Goal: Information Seeking & Learning: Learn about a topic

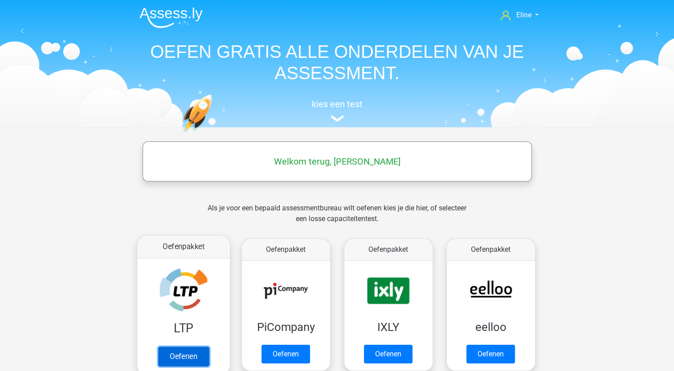
click at [194, 357] on link "Oefenen" at bounding box center [183, 357] width 51 height 20
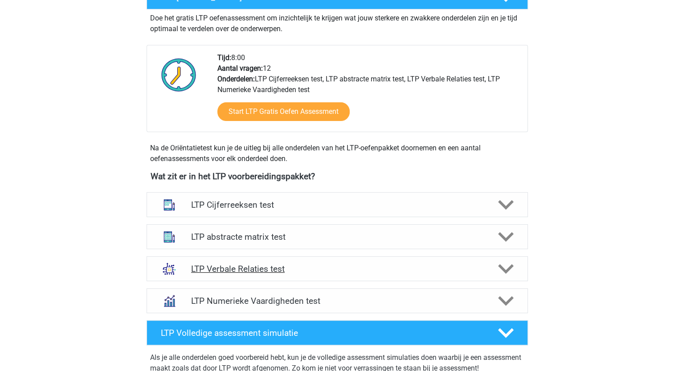
scroll to position [223, 0]
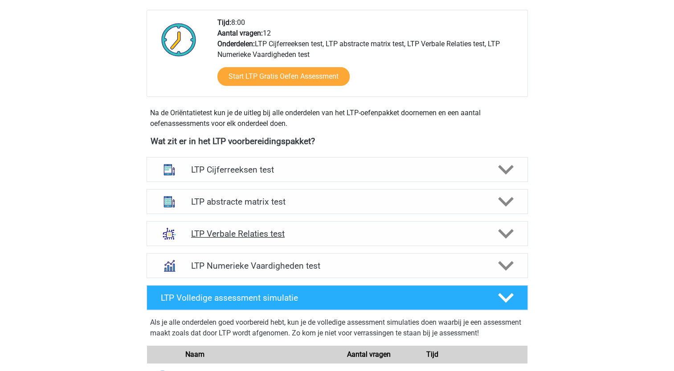
click at [510, 234] on icon at bounding box center [506, 234] width 16 height 16
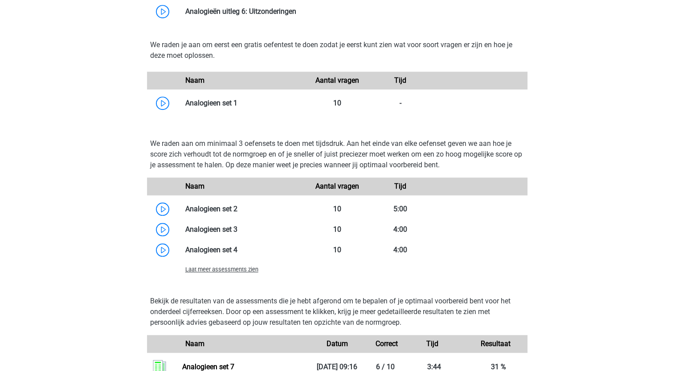
click at [196, 269] on span "Laat meer assessments zien" at bounding box center [221, 269] width 73 height 7
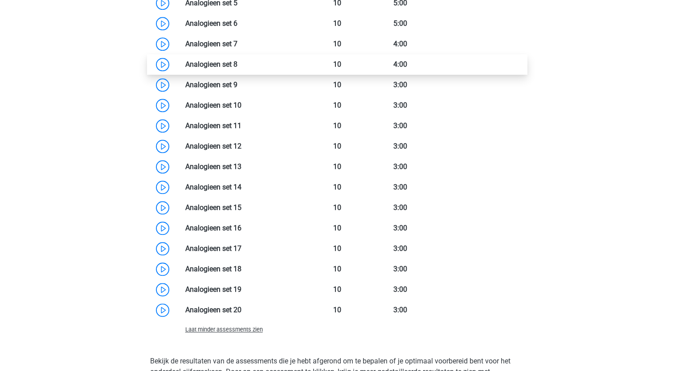
scroll to position [980, 0]
click at [237, 66] on link at bounding box center [237, 65] width 0 height 8
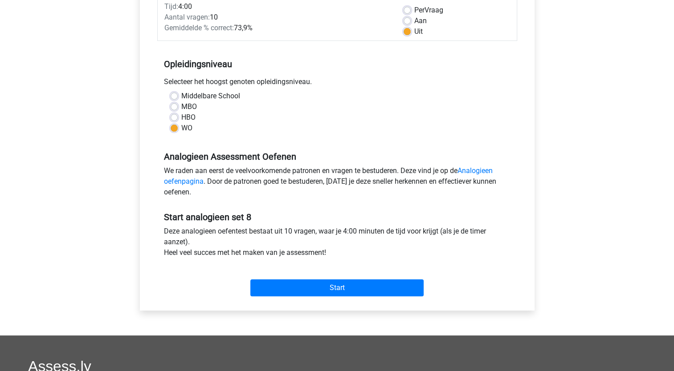
scroll to position [134, 0]
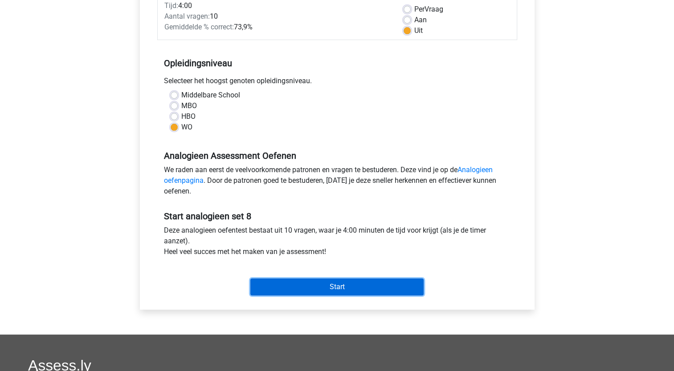
click at [281, 285] on input "Start" at bounding box center [336, 287] width 173 height 17
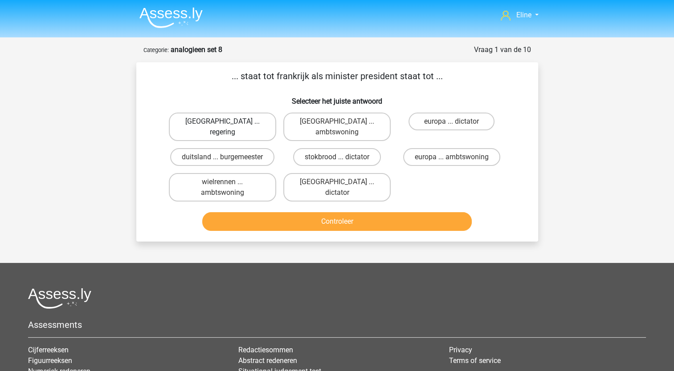
click at [243, 123] on label "[GEOGRAPHIC_DATA] ... regering" at bounding box center [222, 127] width 107 height 29
click at [228, 123] on input "parijs ... regering" at bounding box center [225, 125] width 6 height 6
radio input "true"
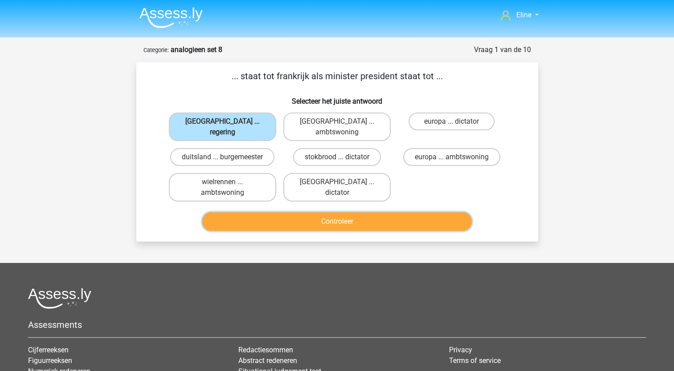
click at [310, 212] on button "Controleer" at bounding box center [336, 221] width 269 height 19
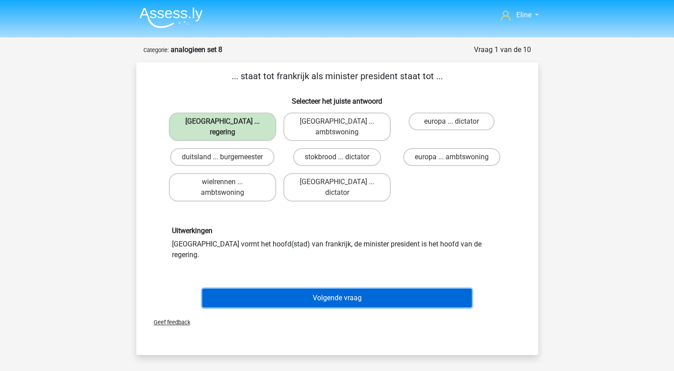
click at [316, 289] on button "Volgende vraag" at bounding box center [336, 298] width 269 height 19
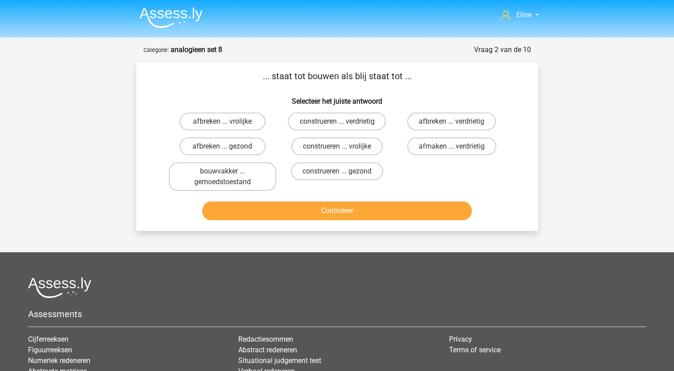
scroll to position [45, 0]
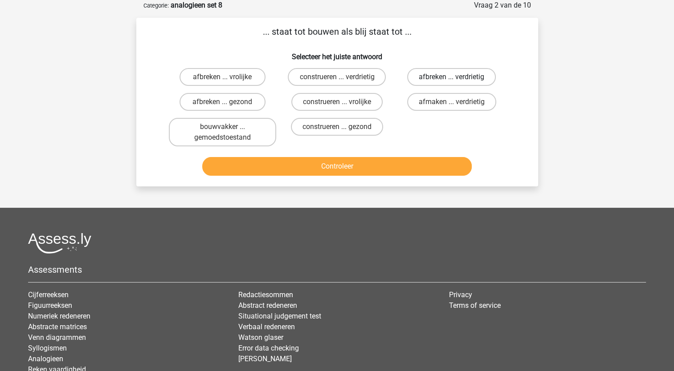
click at [447, 78] on label "afbreken ... verdrietig" at bounding box center [451, 77] width 89 height 18
click at [452, 78] on input "afbreken ... verdrietig" at bounding box center [455, 80] width 6 height 6
radio input "true"
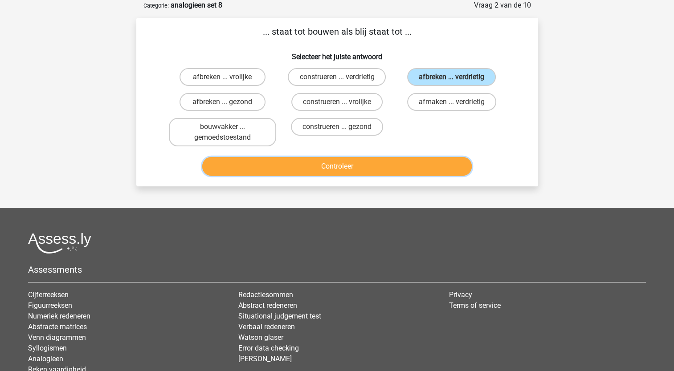
click at [361, 167] on button "Controleer" at bounding box center [336, 166] width 269 height 19
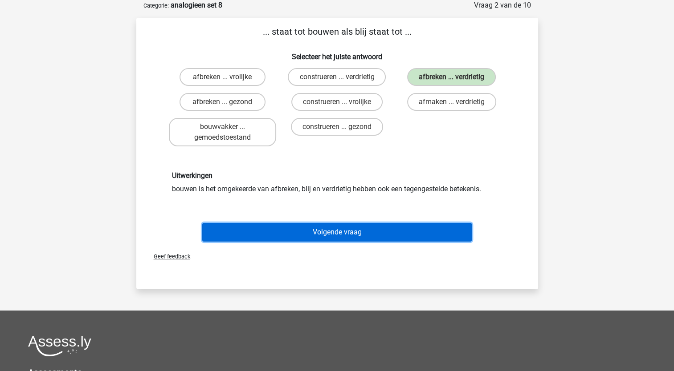
click at [305, 231] on button "Volgende vraag" at bounding box center [336, 232] width 269 height 19
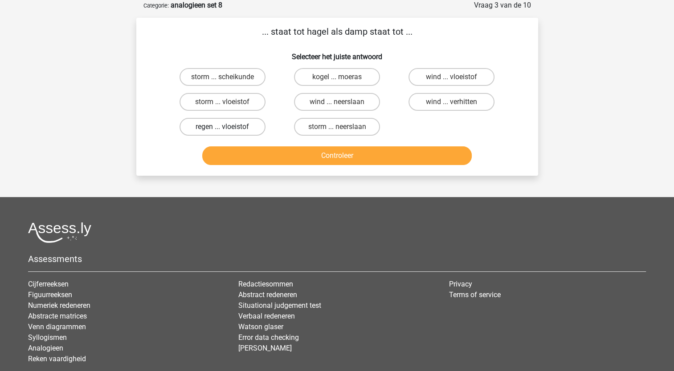
click at [245, 127] on label "regen ... vloeistof" at bounding box center [223, 127] width 86 height 18
click at [228, 127] on input "regen ... vloeistof" at bounding box center [225, 130] width 6 height 6
radio input "true"
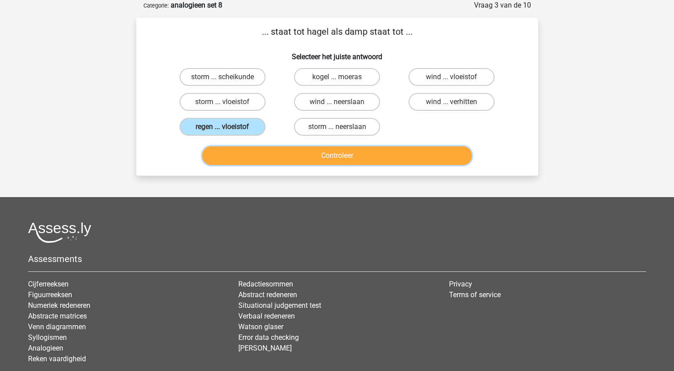
click at [325, 150] on button "Controleer" at bounding box center [336, 156] width 269 height 19
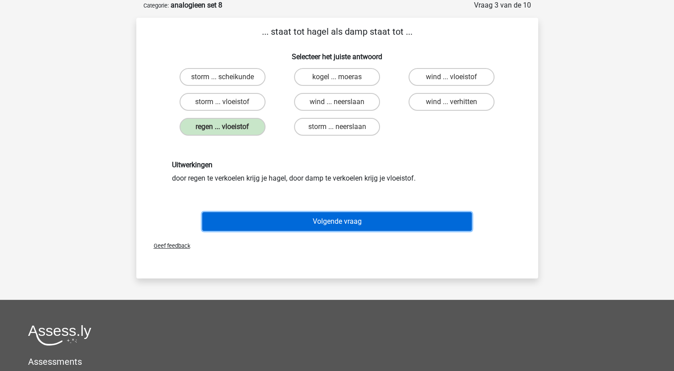
click at [277, 217] on button "Volgende vraag" at bounding box center [336, 221] width 269 height 19
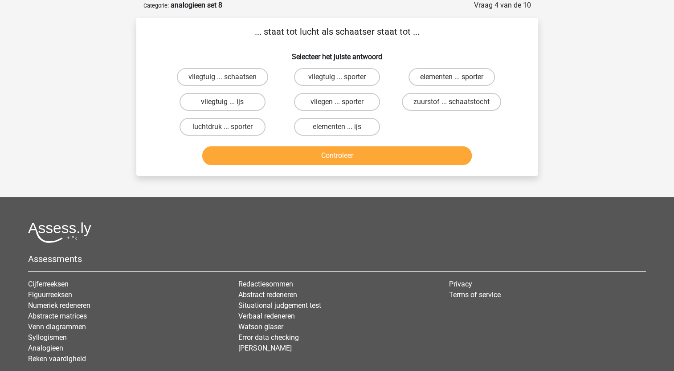
click at [235, 102] on label "vliegtuig ... ijs" at bounding box center [223, 102] width 86 height 18
click at [228, 102] on input "vliegtuig ... ijs" at bounding box center [225, 105] width 6 height 6
radio input "true"
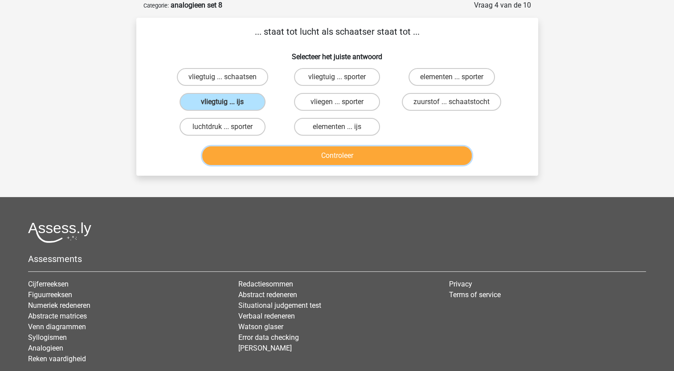
click at [252, 154] on button "Controleer" at bounding box center [336, 156] width 269 height 19
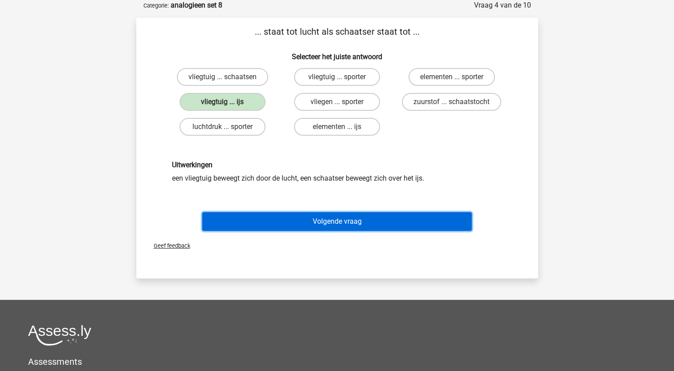
click at [284, 218] on button "Volgende vraag" at bounding box center [336, 221] width 269 height 19
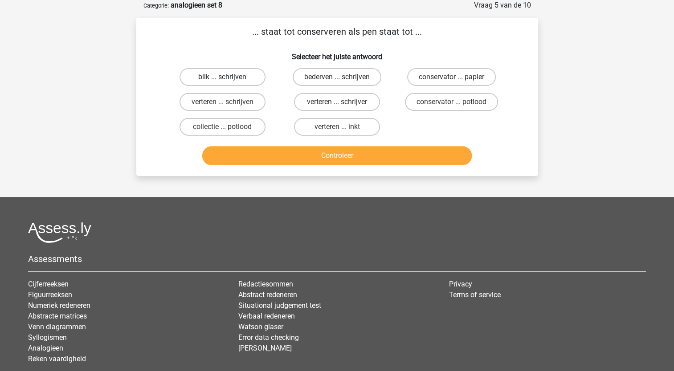
click at [212, 77] on label "blik ... schrijven" at bounding box center [223, 77] width 86 height 18
click at [222, 77] on input "blik ... schrijven" at bounding box center [225, 80] width 6 height 6
radio input "true"
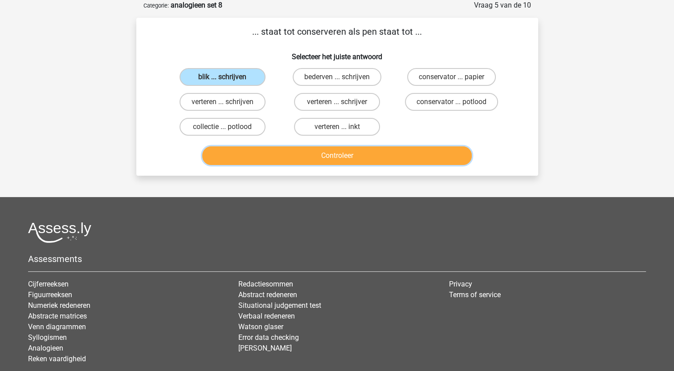
click at [346, 160] on button "Controleer" at bounding box center [336, 156] width 269 height 19
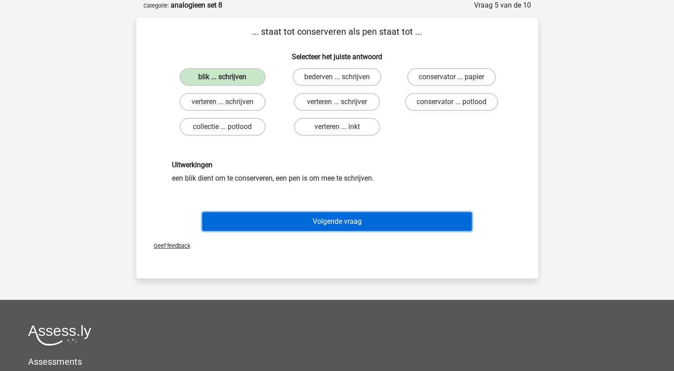
click at [315, 216] on button "Volgende vraag" at bounding box center [336, 221] width 269 height 19
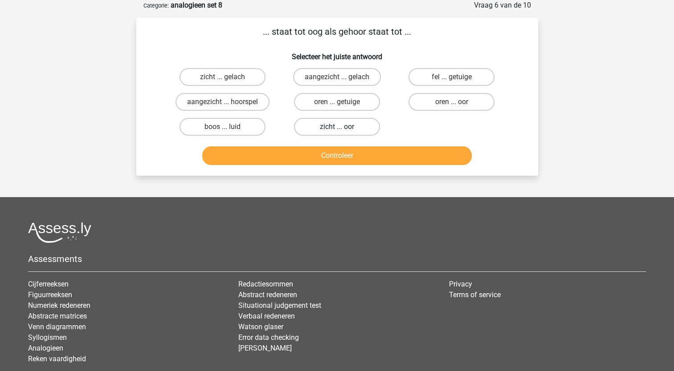
click at [345, 125] on label "zicht ... oor" at bounding box center [337, 127] width 86 height 18
click at [343, 127] on input "zicht ... oor" at bounding box center [340, 130] width 6 height 6
radio input "true"
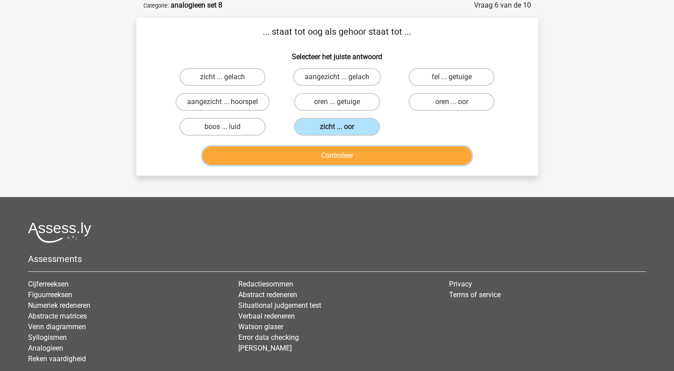
click at [339, 156] on button "Controleer" at bounding box center [336, 156] width 269 height 19
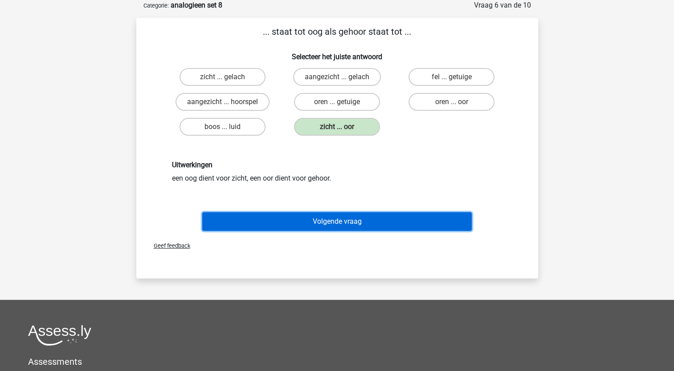
click at [314, 224] on button "Volgende vraag" at bounding box center [336, 221] width 269 height 19
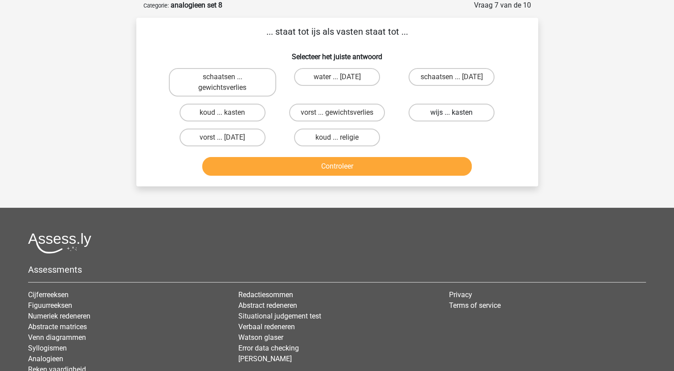
click at [434, 115] on label "wijs ... kasten" at bounding box center [451, 113] width 86 height 18
click at [452, 115] on input "wijs ... kasten" at bounding box center [455, 116] width 6 height 6
radio input "true"
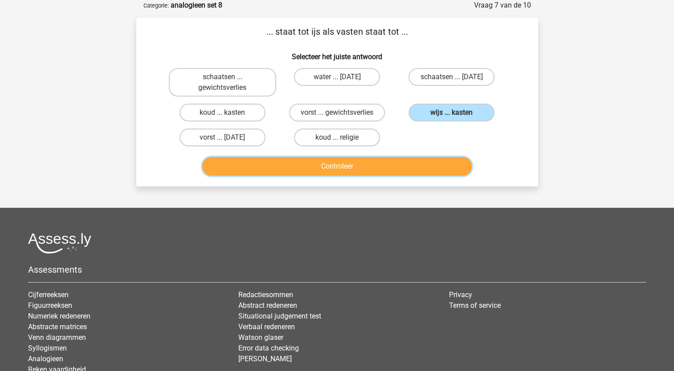
click at [412, 163] on button "Controleer" at bounding box center [336, 166] width 269 height 19
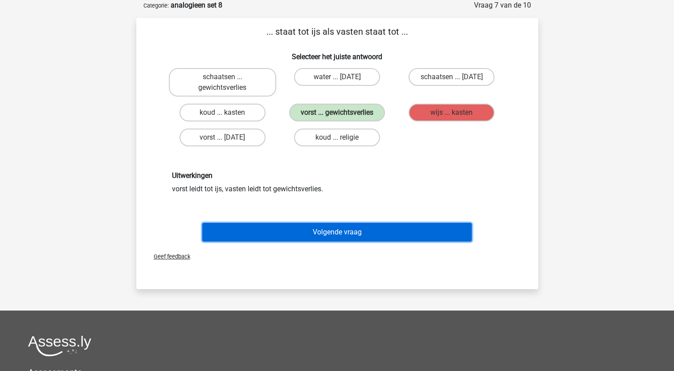
click at [301, 231] on button "Volgende vraag" at bounding box center [336, 232] width 269 height 19
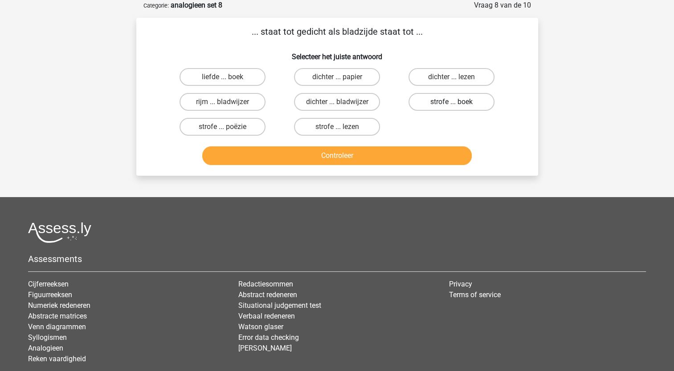
click at [431, 104] on label "strofe ... boek" at bounding box center [451, 102] width 86 height 18
click at [452, 104] on input "strofe ... boek" at bounding box center [455, 105] width 6 height 6
radio input "true"
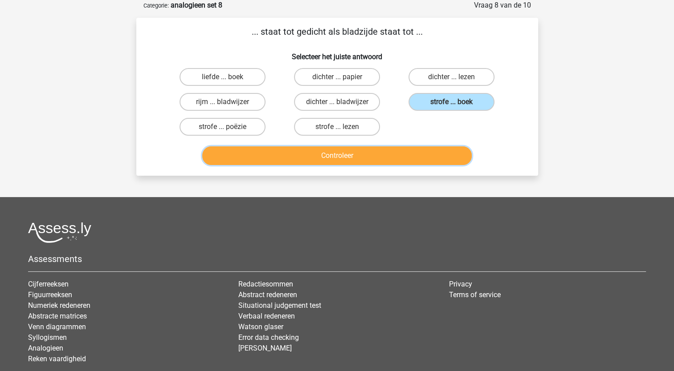
click at [275, 157] on button "Controleer" at bounding box center [336, 156] width 269 height 19
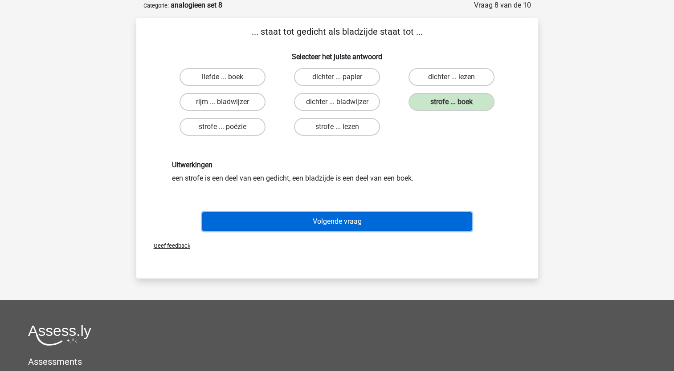
click at [287, 215] on button "Volgende vraag" at bounding box center [336, 221] width 269 height 19
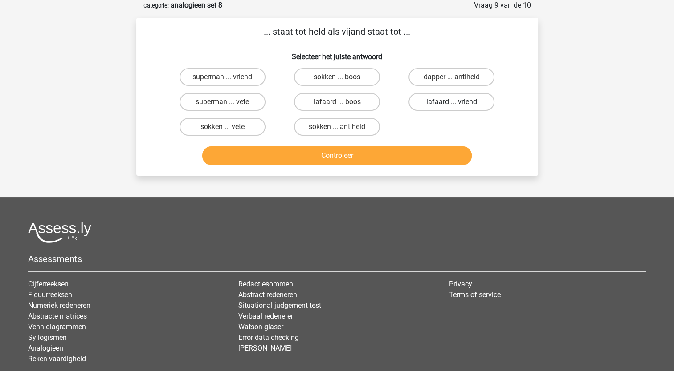
click at [440, 103] on label "lafaard ... vriend" at bounding box center [451, 102] width 86 height 18
click at [452, 103] on input "lafaard ... vriend" at bounding box center [455, 105] width 6 height 6
radio input "true"
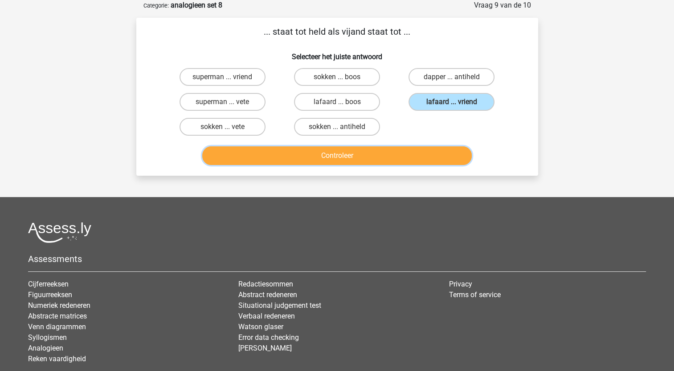
click at [423, 151] on button "Controleer" at bounding box center [336, 156] width 269 height 19
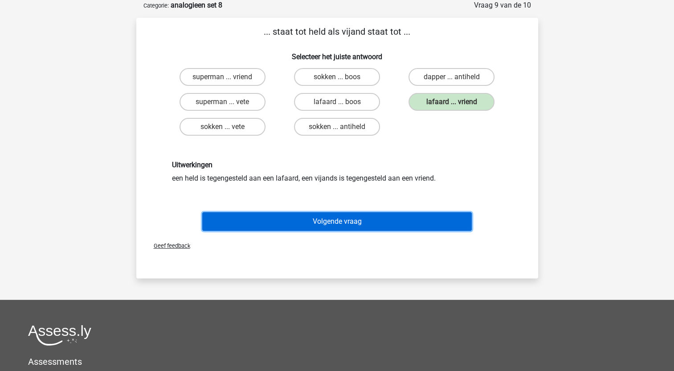
click at [367, 219] on button "Volgende vraag" at bounding box center [336, 221] width 269 height 19
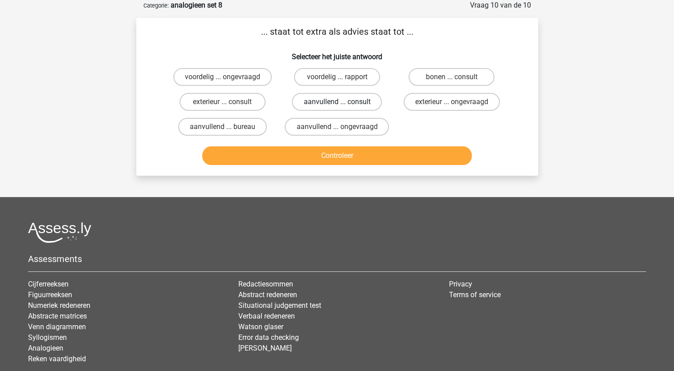
click at [355, 102] on label "aanvullend ... consult" at bounding box center [337, 102] width 90 height 18
click at [343, 102] on input "aanvullend ... consult" at bounding box center [340, 105] width 6 height 6
radio input "true"
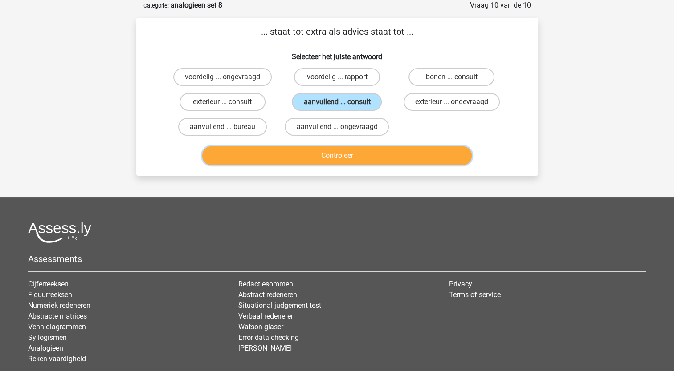
click at [350, 158] on button "Controleer" at bounding box center [336, 156] width 269 height 19
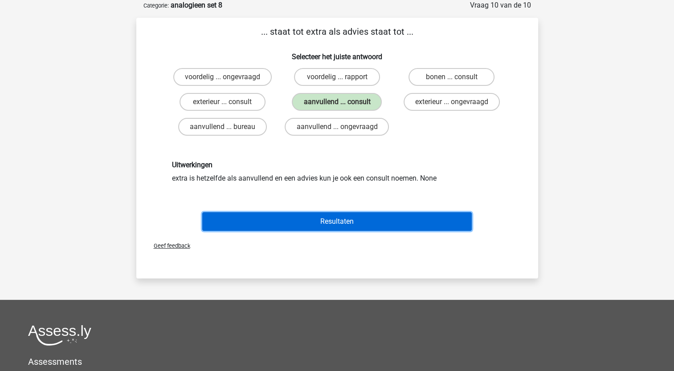
click at [335, 217] on button "Resultaten" at bounding box center [336, 221] width 269 height 19
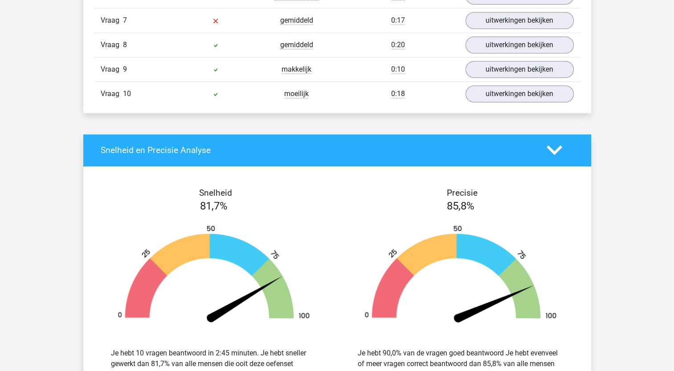
scroll to position [757, 0]
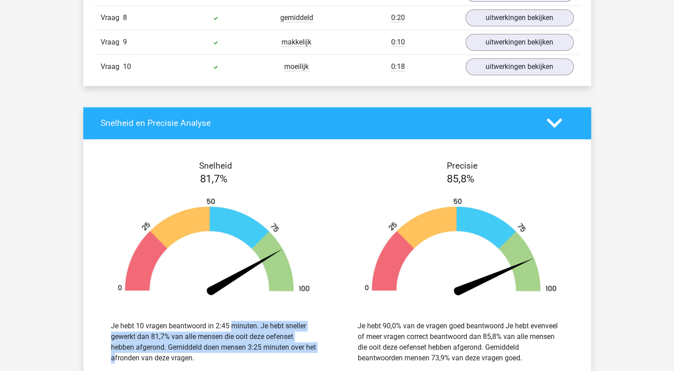
drag, startPoint x: 185, startPoint y: 326, endPoint x: 276, endPoint y: 347, distance: 93.5
click at [276, 347] on div "Je hebt 10 vragen beantwoord in 2:45 minuten. Je hebt sneller gewerkt dan 81,7%…" at bounding box center [214, 342] width 206 height 43
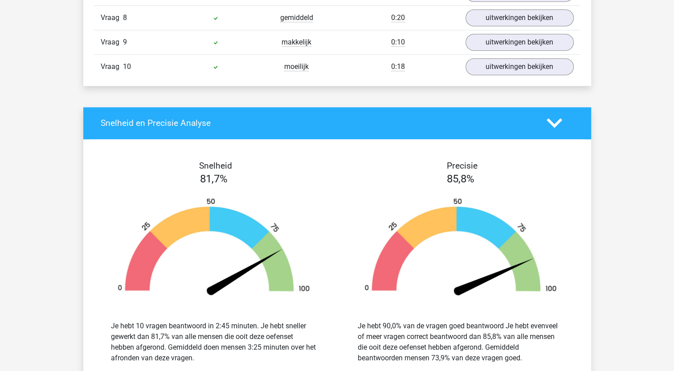
drag, startPoint x: 276, startPoint y: 347, endPoint x: 223, endPoint y: 351, distance: 53.2
click at [223, 351] on div "Je hebt 10 vragen beantwoord in 2:45 minuten. Je hebt sneller gewerkt dan 81,7%…" at bounding box center [214, 342] width 206 height 43
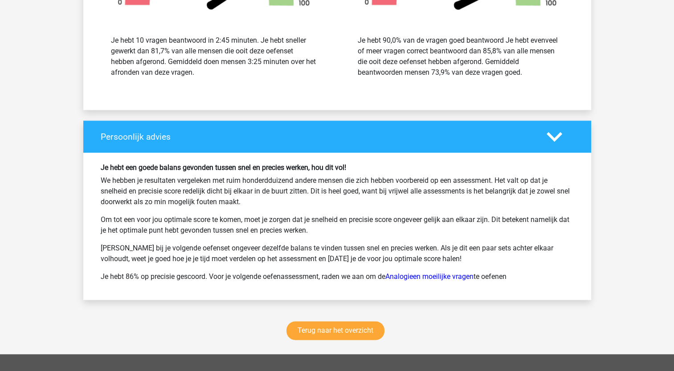
scroll to position [1069, 0]
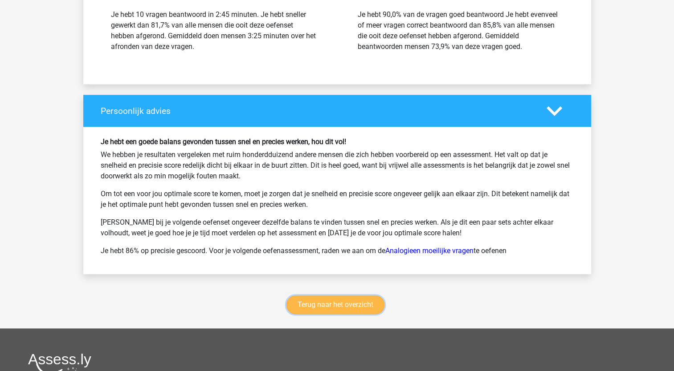
click at [312, 302] on link "Terug naar het overzicht" at bounding box center [335, 305] width 98 height 19
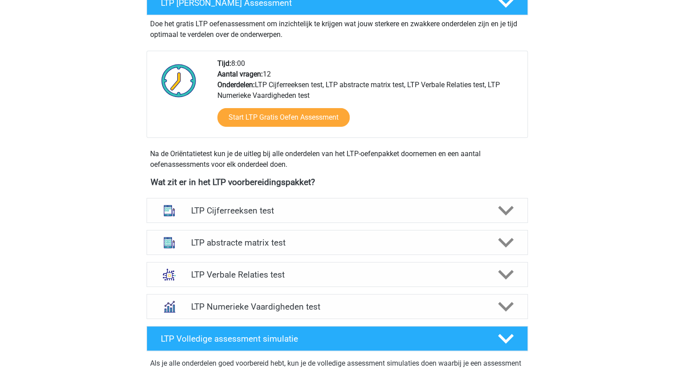
scroll to position [223, 0]
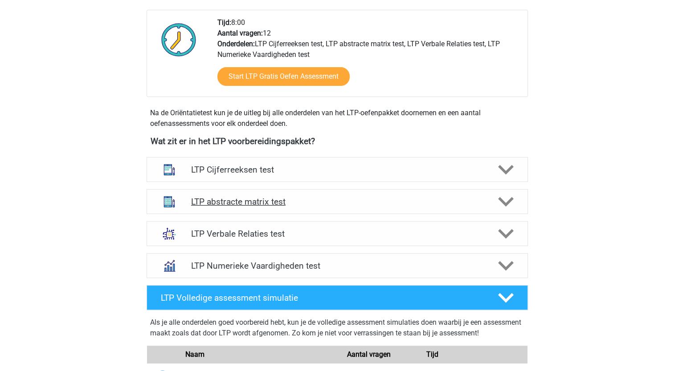
click at [509, 196] on icon at bounding box center [506, 202] width 16 height 16
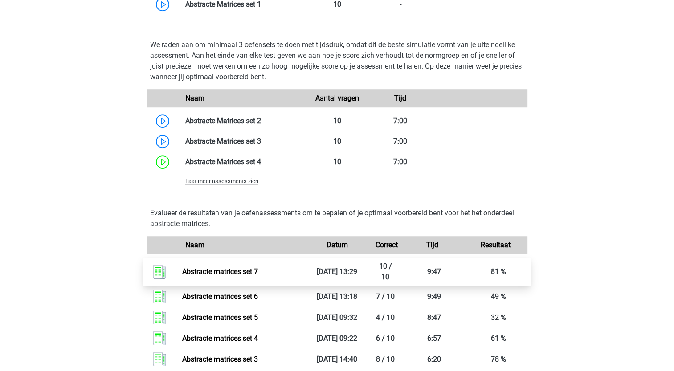
scroll to position [668, 0]
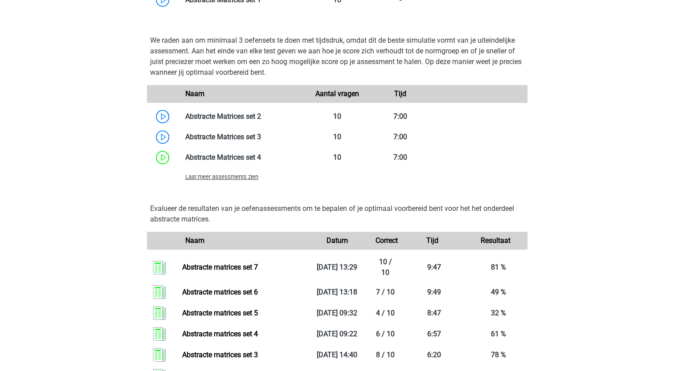
click at [244, 176] on span "Laat meer assessments zien" at bounding box center [221, 177] width 73 height 7
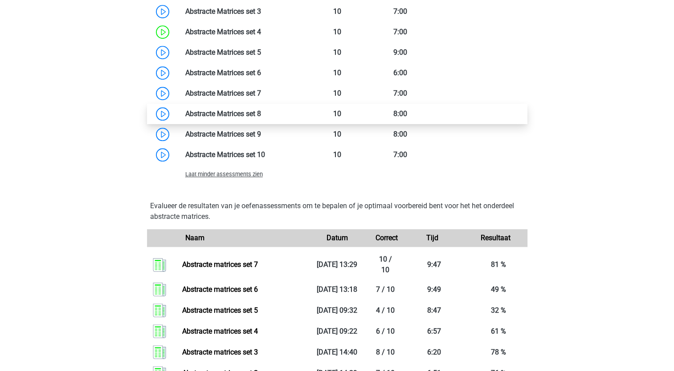
scroll to position [757, 0]
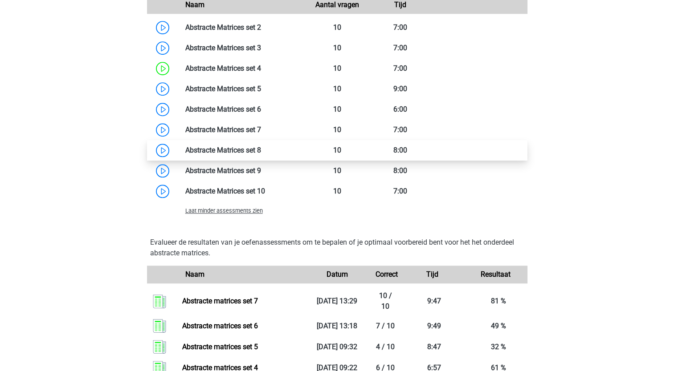
click at [261, 149] on link at bounding box center [261, 150] width 0 height 8
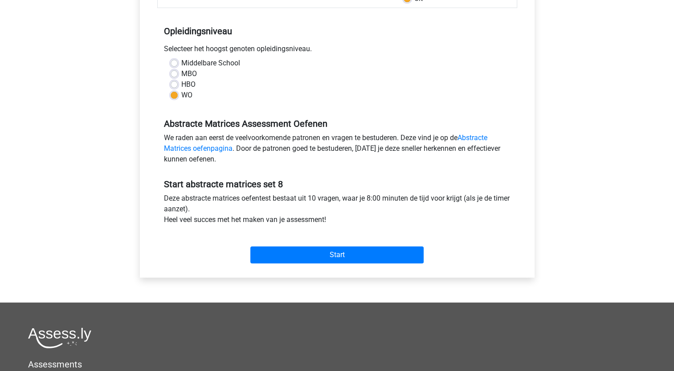
scroll to position [178, 0]
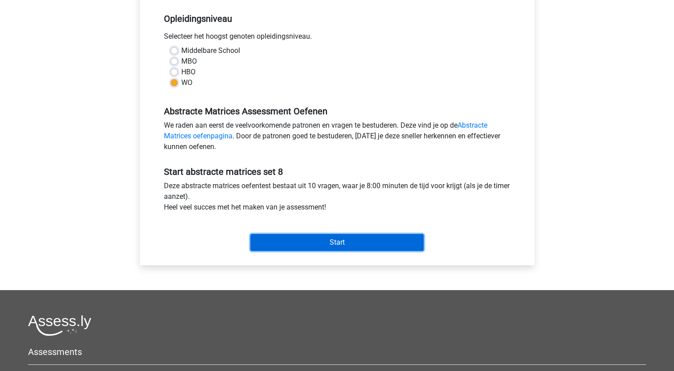
click at [326, 241] on input "Start" at bounding box center [336, 242] width 173 height 17
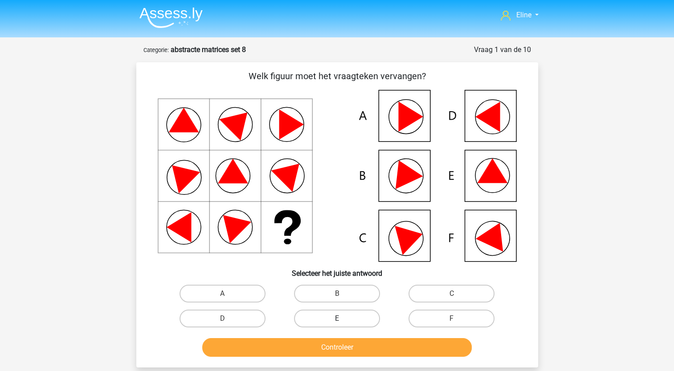
click at [318, 318] on label "E" at bounding box center [337, 319] width 86 height 18
click at [337, 319] on input "E" at bounding box center [340, 322] width 6 height 6
radio input "true"
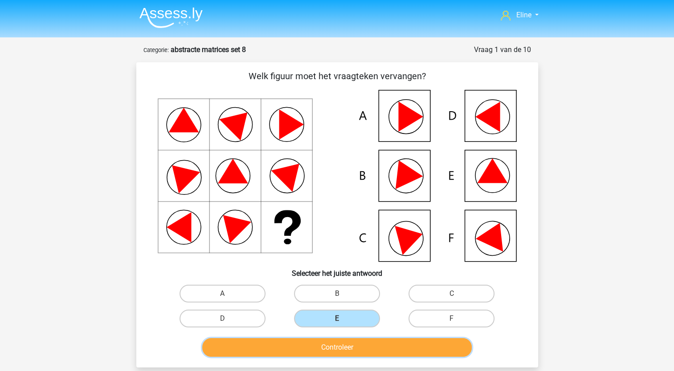
click at [313, 346] on button "Controleer" at bounding box center [336, 348] width 269 height 19
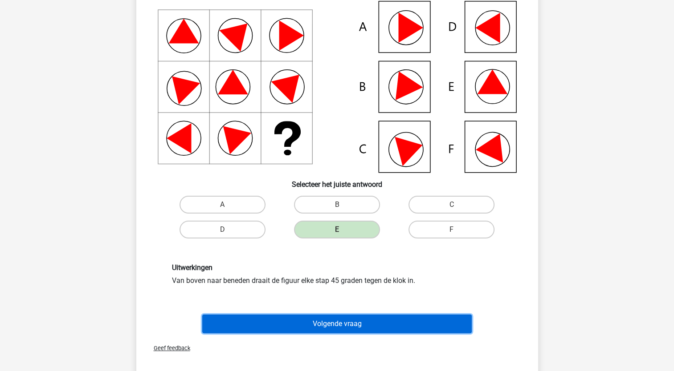
click at [260, 320] on button "Volgende vraag" at bounding box center [336, 324] width 269 height 19
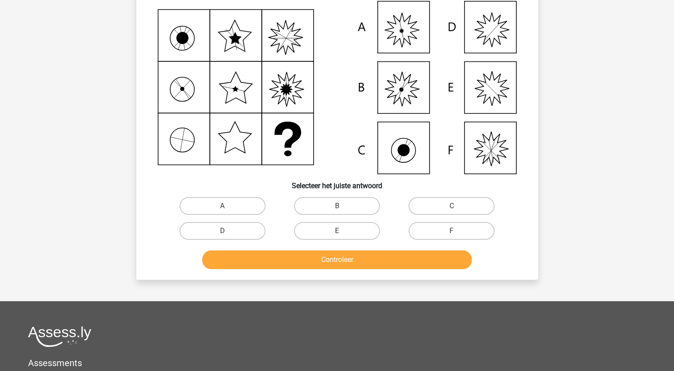
scroll to position [45, 0]
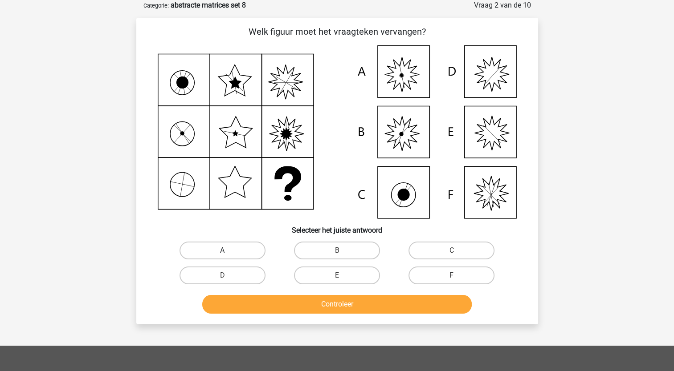
click at [216, 251] on label "A" at bounding box center [223, 251] width 86 height 18
click at [222, 251] on input "A" at bounding box center [225, 254] width 6 height 6
radio input "true"
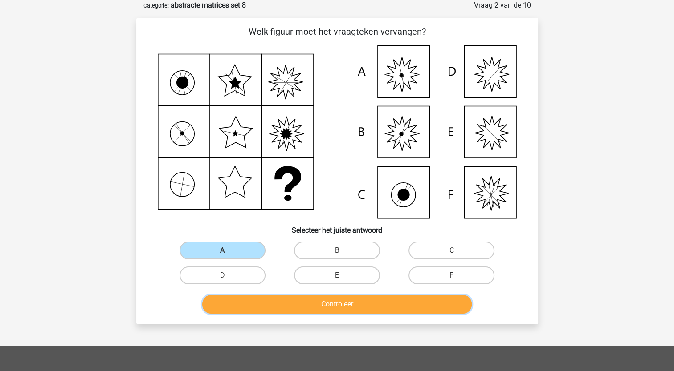
click at [233, 309] on button "Controleer" at bounding box center [336, 304] width 269 height 19
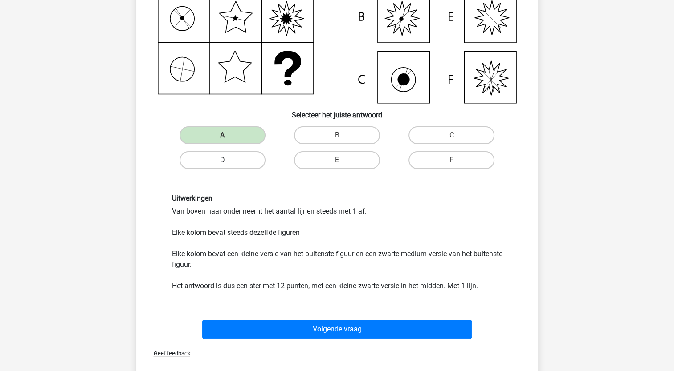
scroll to position [178, 0]
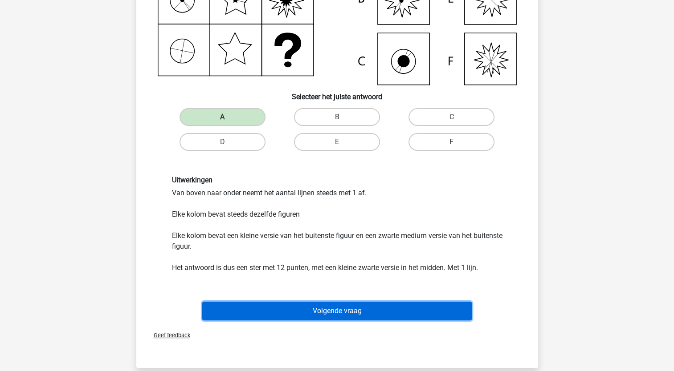
click at [234, 305] on button "Volgende vraag" at bounding box center [336, 311] width 269 height 19
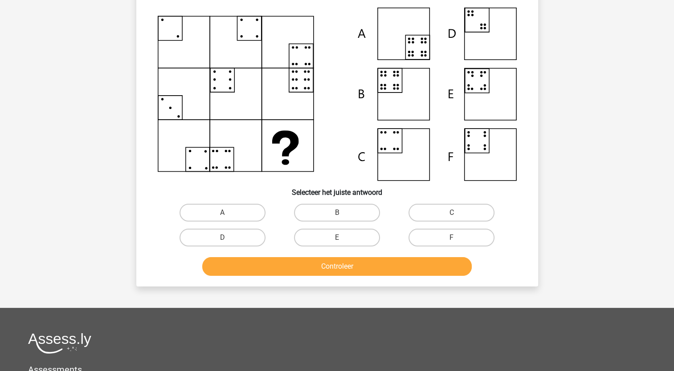
scroll to position [45, 0]
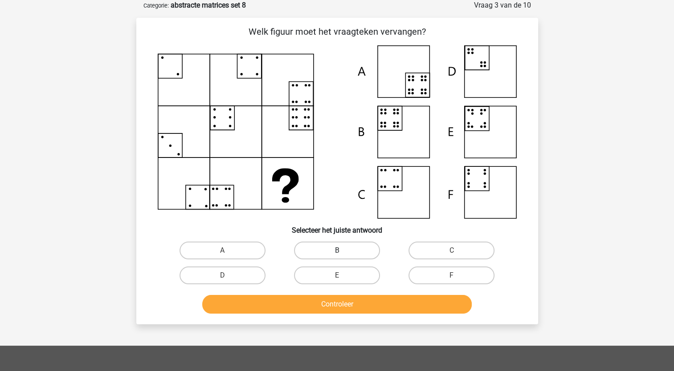
click at [354, 254] on label "B" at bounding box center [337, 251] width 86 height 18
click at [343, 254] on input "B" at bounding box center [340, 254] width 6 height 6
radio input "true"
click at [331, 294] on div "Controleer" at bounding box center [337, 302] width 373 height 29
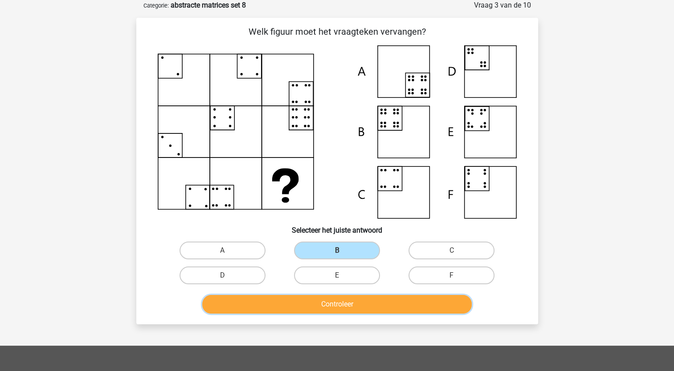
click at [328, 301] on button "Controleer" at bounding box center [336, 304] width 269 height 19
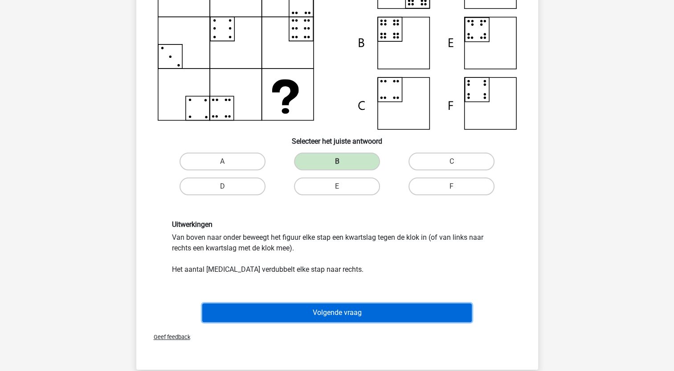
click at [294, 311] on button "Volgende vraag" at bounding box center [336, 313] width 269 height 19
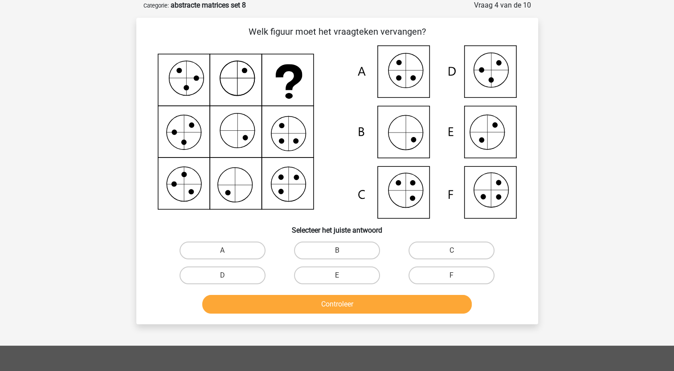
drag, startPoint x: 446, startPoint y: 251, endPoint x: 439, endPoint y: 263, distance: 13.8
click at [447, 252] on label "C" at bounding box center [451, 251] width 86 height 18
click at [452, 252] on input "C" at bounding box center [455, 254] width 6 height 6
radio input "true"
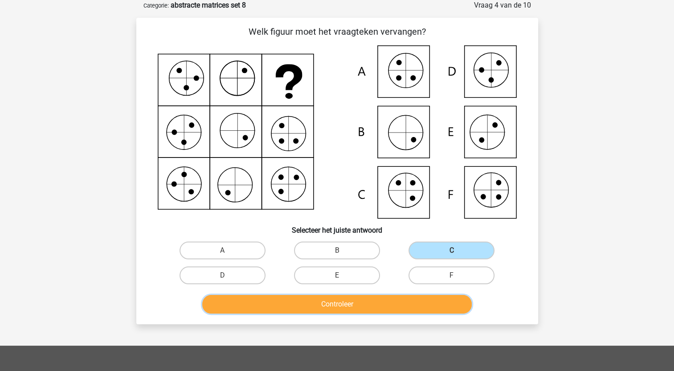
click at [415, 306] on button "Controleer" at bounding box center [336, 304] width 269 height 19
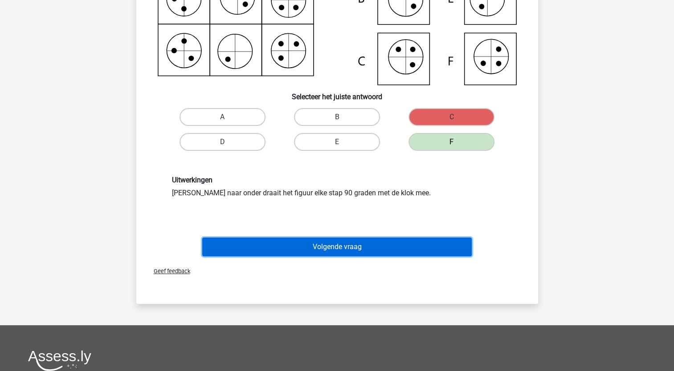
click at [316, 249] on button "Volgende vraag" at bounding box center [336, 247] width 269 height 19
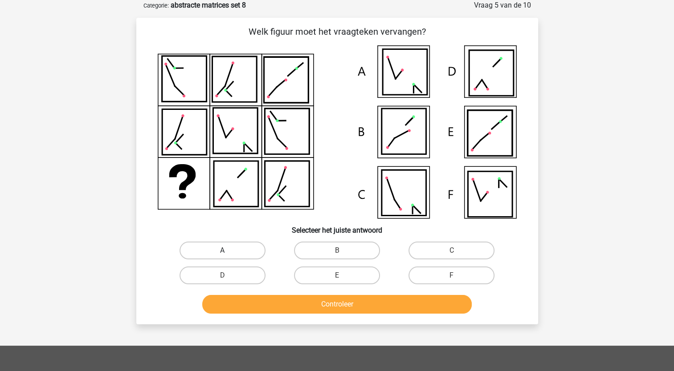
click at [207, 250] on label "A" at bounding box center [223, 251] width 86 height 18
click at [222, 251] on input "A" at bounding box center [225, 254] width 6 height 6
radio input "true"
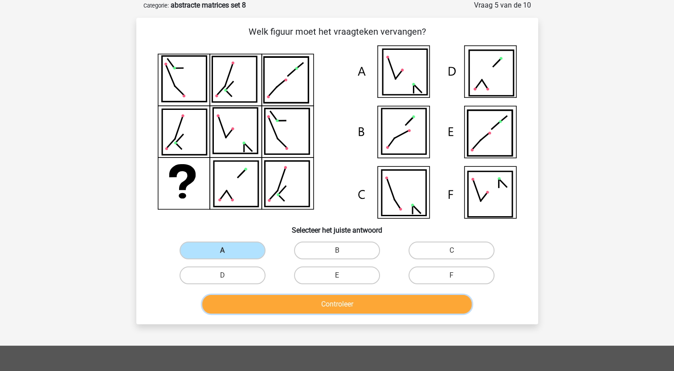
click at [223, 302] on button "Controleer" at bounding box center [336, 304] width 269 height 19
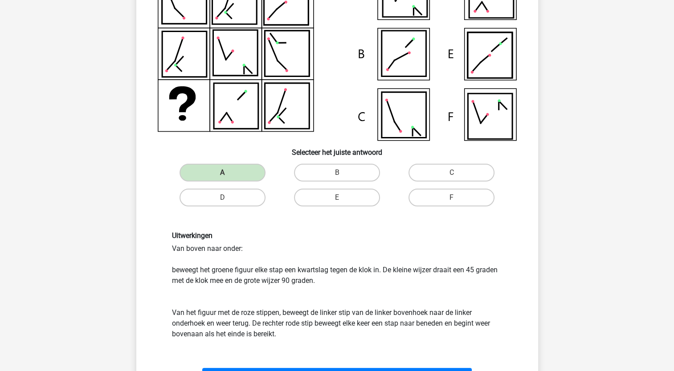
scroll to position [134, 0]
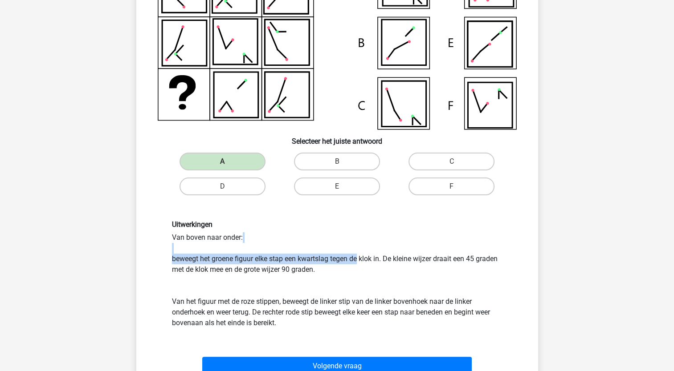
drag, startPoint x: 207, startPoint y: 252, endPoint x: 358, endPoint y: 256, distance: 151.5
click at [358, 256] on div "Uitwerkingen Van boven naar onder: beweegt het groene figuur elke stap een kwar…" at bounding box center [337, 274] width 344 height 108
drag, startPoint x: 358, startPoint y: 256, endPoint x: 345, endPoint y: 281, distance: 28.5
click at [345, 281] on div "Uitwerkingen Van boven naar onder: beweegt het groene figuur elke stap een kwar…" at bounding box center [337, 274] width 344 height 108
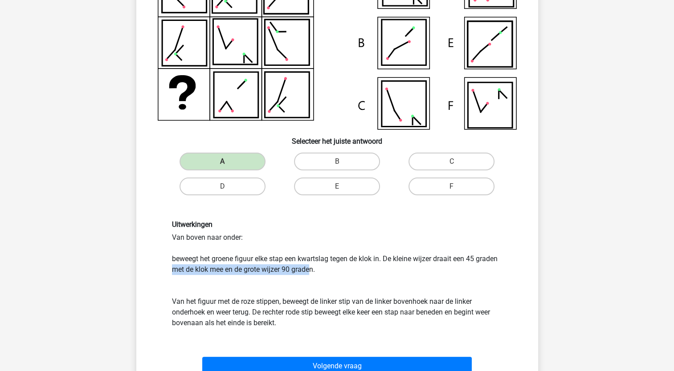
drag, startPoint x: 172, startPoint y: 266, endPoint x: 311, endPoint y: 266, distance: 139.0
click at [311, 266] on div "Uitwerkingen Van boven naar onder: beweegt het groene figuur elke stap een kwar…" at bounding box center [337, 274] width 344 height 108
drag, startPoint x: 311, startPoint y: 266, endPoint x: 311, endPoint y: 275, distance: 8.5
click at [311, 275] on div "Uitwerkingen Van boven naar onder: beweegt het groene figuur elke stap een kwar…" at bounding box center [337, 274] width 344 height 108
click at [181, 272] on div "Uitwerkingen Van boven naar onder: beweegt het groene figuur elke stap een kwar…" at bounding box center [337, 274] width 344 height 108
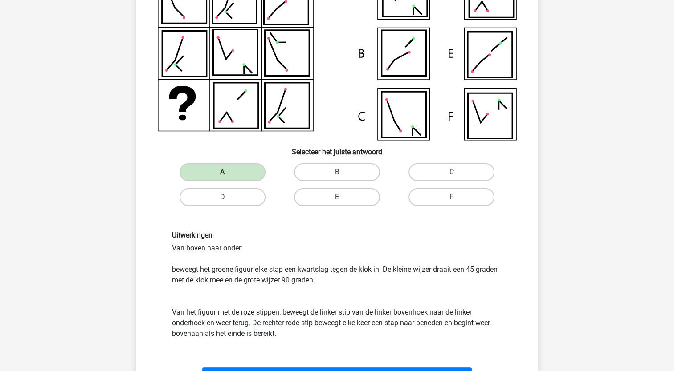
scroll to position [178, 0]
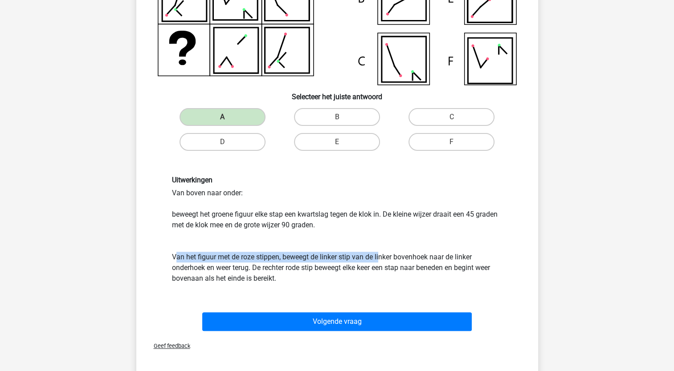
drag, startPoint x: 176, startPoint y: 260, endPoint x: 379, endPoint y: 258, distance: 203.6
click at [379, 258] on div "Uitwerkingen Van boven naar onder: beweegt het groene figuur elke stap een kwar…" at bounding box center [337, 230] width 344 height 108
drag, startPoint x: 379, startPoint y: 258, endPoint x: 370, endPoint y: 257, distance: 9.4
click at [370, 257] on div "Uitwerkingen Van boven naar onder: beweegt het groene figuur elke stap een kwar…" at bounding box center [337, 230] width 344 height 108
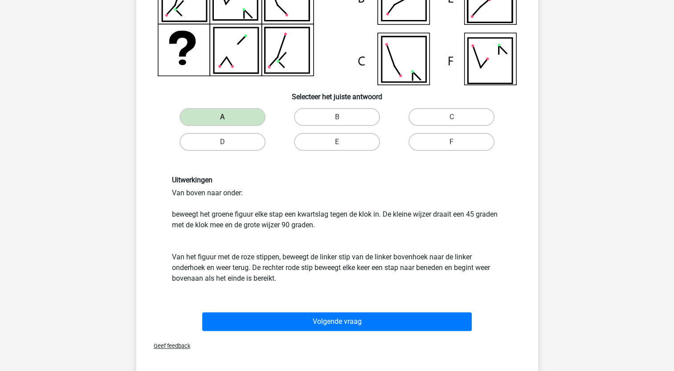
click at [334, 244] on div "Uitwerkingen Van boven naar onder: beweegt het groene figuur elke stap een kwar…" at bounding box center [337, 230] width 344 height 108
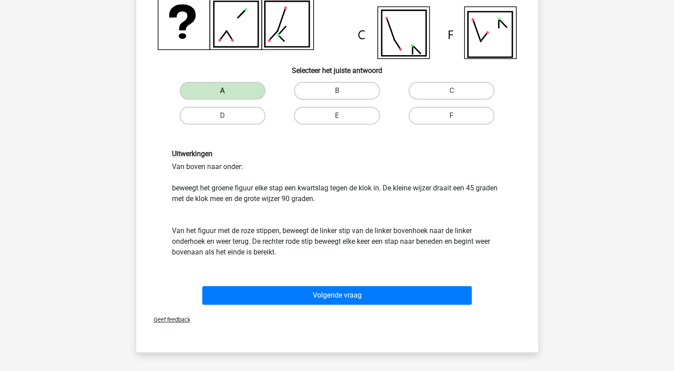
scroll to position [223, 0]
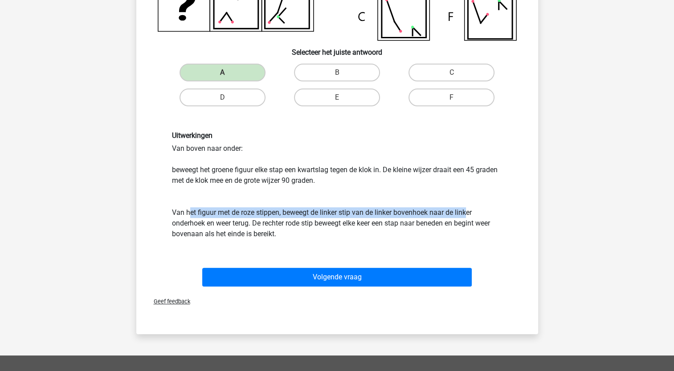
drag, startPoint x: 188, startPoint y: 213, endPoint x: 469, endPoint y: 212, distance: 280.6
click at [469, 212] on div "Uitwerkingen Van boven naar onder: beweegt het groene figuur elke stap een kwar…" at bounding box center [337, 185] width 344 height 108
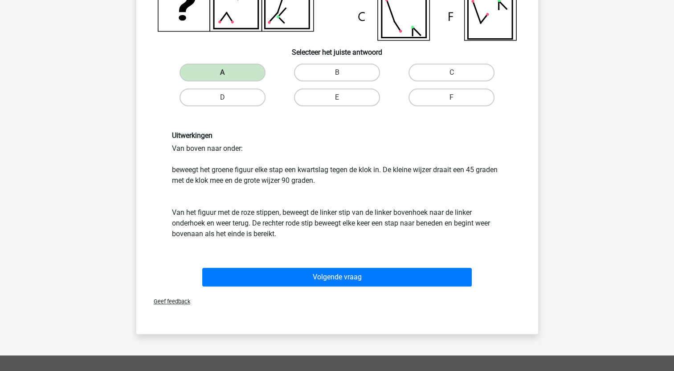
drag, startPoint x: 469, startPoint y: 212, endPoint x: 306, endPoint y: 238, distance: 165.0
click at [306, 238] on div "Uitwerkingen Van boven naar onder: beweegt het groene figuur elke stap een kwar…" at bounding box center [337, 185] width 344 height 108
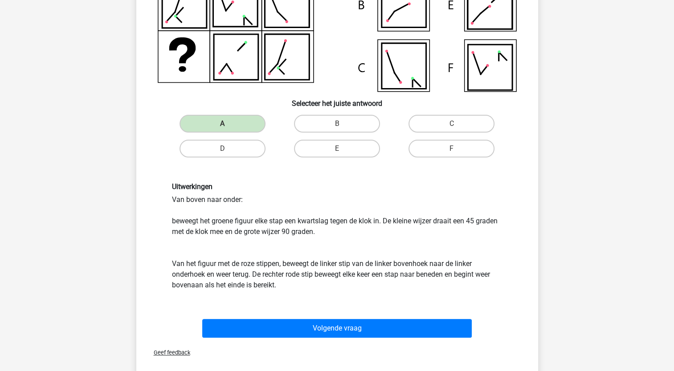
scroll to position [178, 0]
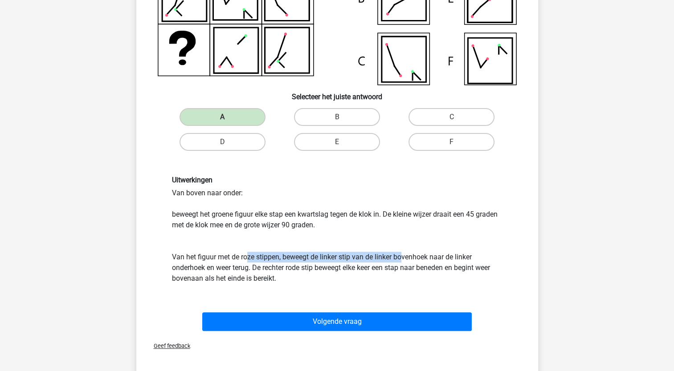
drag, startPoint x: 247, startPoint y: 256, endPoint x: 402, endPoint y: 257, distance: 155.0
click at [402, 257] on div "Uitwerkingen Van boven naar onder: beweegt het groene figuur elke stap een kwar…" at bounding box center [337, 230] width 344 height 108
click at [401, 257] on div "Uitwerkingen Van boven naar onder: beweegt het groene figuur elke stap een kwar…" at bounding box center [337, 230] width 344 height 108
click at [321, 270] on div "Uitwerkingen Van boven naar onder: beweegt het groene figuur elke stap een kwar…" at bounding box center [337, 230] width 344 height 108
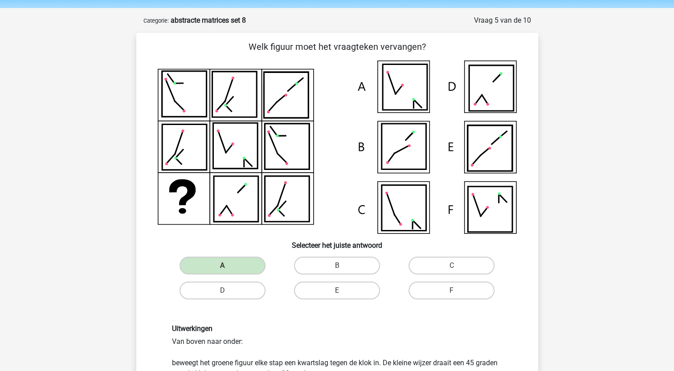
scroll to position [0, 0]
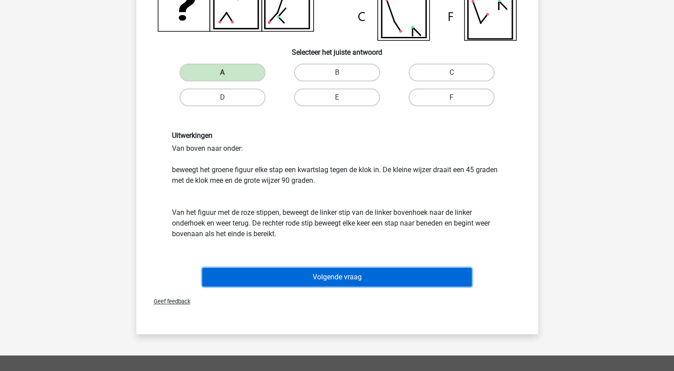
click at [282, 278] on button "Volgende vraag" at bounding box center [336, 277] width 269 height 19
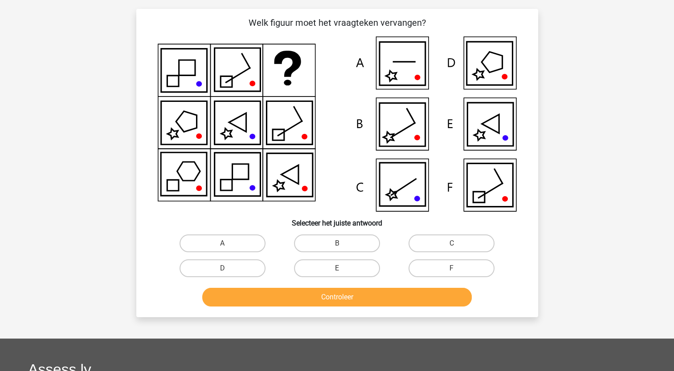
scroll to position [45, 0]
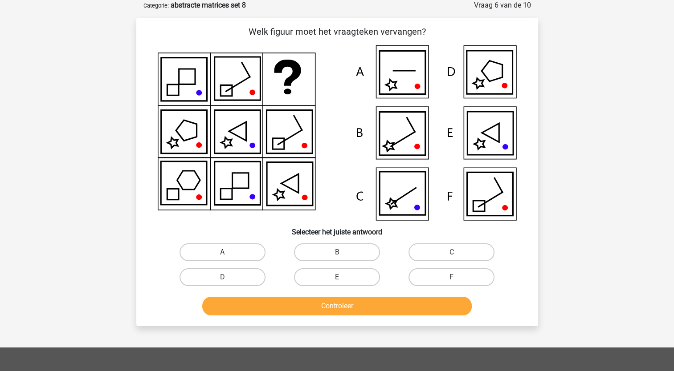
click at [244, 254] on label "A" at bounding box center [223, 253] width 86 height 18
click at [228, 254] on input "A" at bounding box center [225, 256] width 6 height 6
radio input "true"
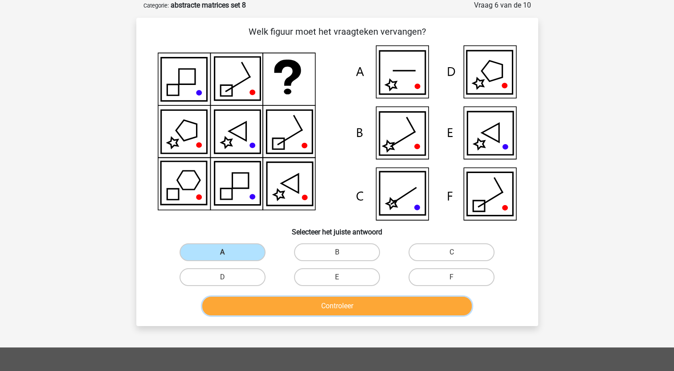
click at [266, 306] on button "Controleer" at bounding box center [336, 306] width 269 height 19
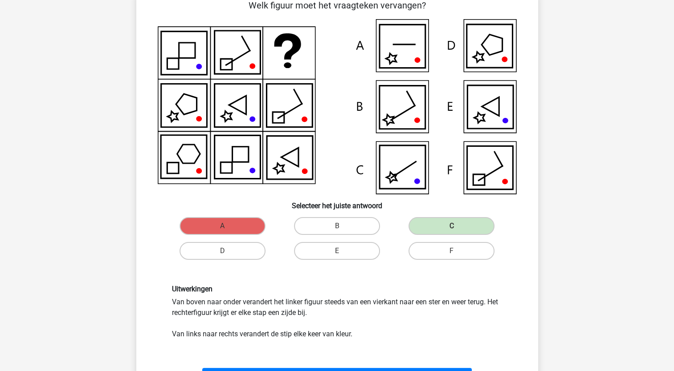
scroll to position [89, 0]
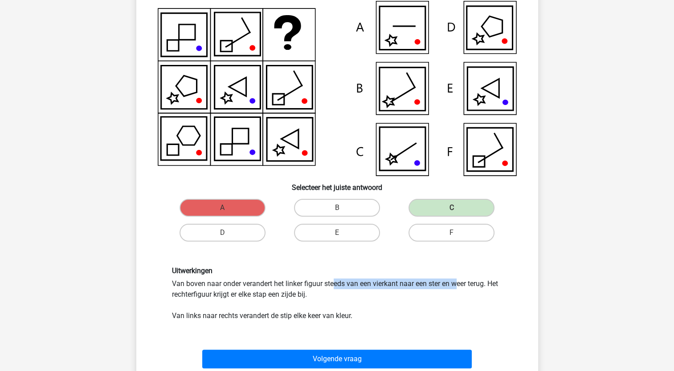
drag, startPoint x: 224, startPoint y: 286, endPoint x: 344, endPoint y: 288, distance: 120.3
click at [344, 288] on div "Uitwerkingen Van boven naar onder verandert het linker figuur steeds van een vi…" at bounding box center [337, 294] width 344 height 55
drag, startPoint x: 344, startPoint y: 288, endPoint x: 347, endPoint y: 303, distance: 15.5
click at [347, 303] on div "Uitwerkingen Van boven naar onder verandert het linker figuur steeds van een vi…" at bounding box center [337, 294] width 344 height 55
drag, startPoint x: 299, startPoint y: 282, endPoint x: 402, endPoint y: 283, distance: 102.4
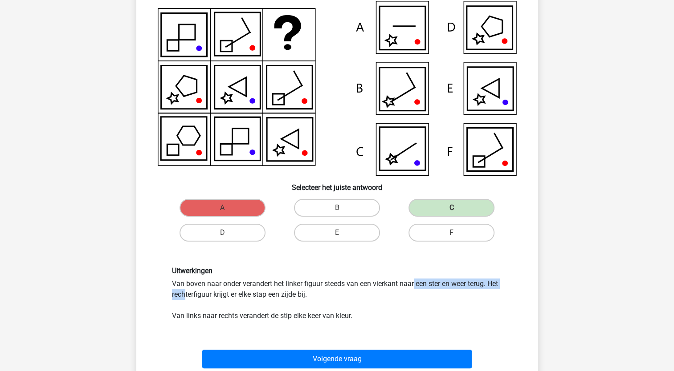
click at [402, 283] on div "Uitwerkingen Van boven naar onder verandert het linker figuur steeds van een vi…" at bounding box center [337, 294] width 344 height 55
drag, startPoint x: 402, startPoint y: 283, endPoint x: 394, endPoint y: 306, distance: 23.7
click at [394, 306] on div "Uitwerkingen Van boven naar onder verandert het linker figuur steeds van een vi…" at bounding box center [337, 294] width 344 height 55
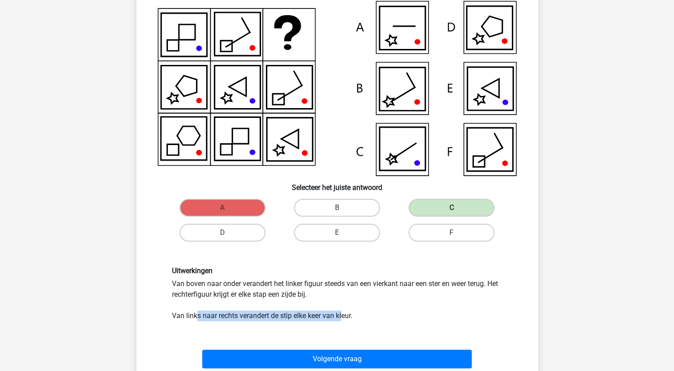
drag, startPoint x: 195, startPoint y: 313, endPoint x: 342, endPoint y: 315, distance: 146.6
click at [342, 315] on div "Uitwerkingen Van boven naar onder verandert het linker figuur steeds van een vi…" at bounding box center [337, 294] width 344 height 55
drag, startPoint x: 342, startPoint y: 315, endPoint x: 341, endPoint y: 303, distance: 12.0
click at [341, 303] on div "Uitwerkingen Van boven naar onder verandert het linker figuur steeds van een vi…" at bounding box center [337, 294] width 344 height 55
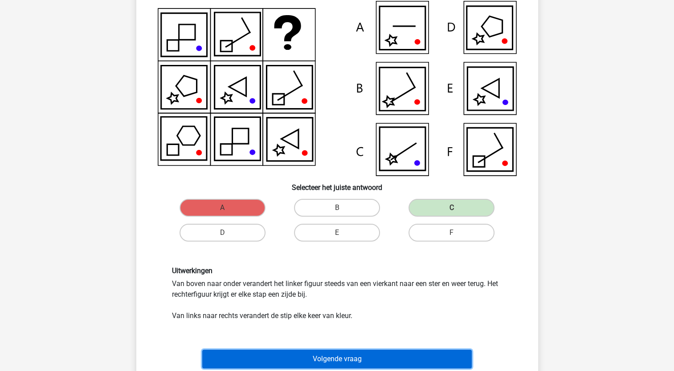
click at [404, 361] on button "Volgende vraag" at bounding box center [336, 359] width 269 height 19
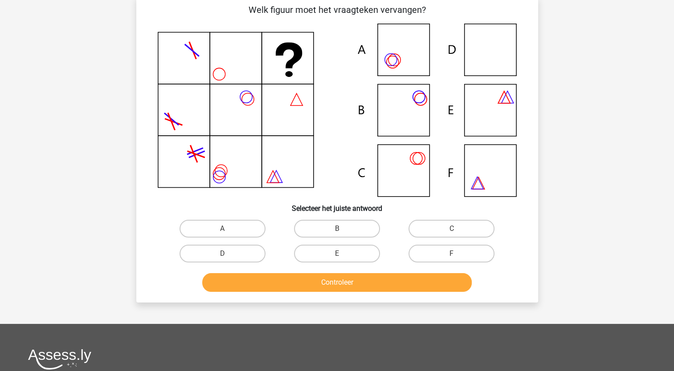
scroll to position [45, 0]
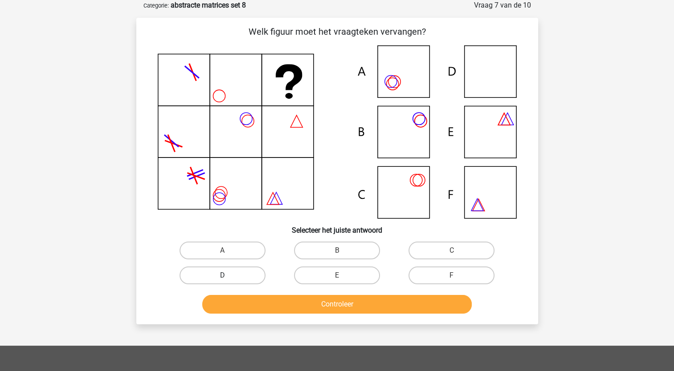
click at [237, 279] on label "D" at bounding box center [223, 276] width 86 height 18
click at [228, 279] on input "D" at bounding box center [225, 279] width 6 height 6
radio input "true"
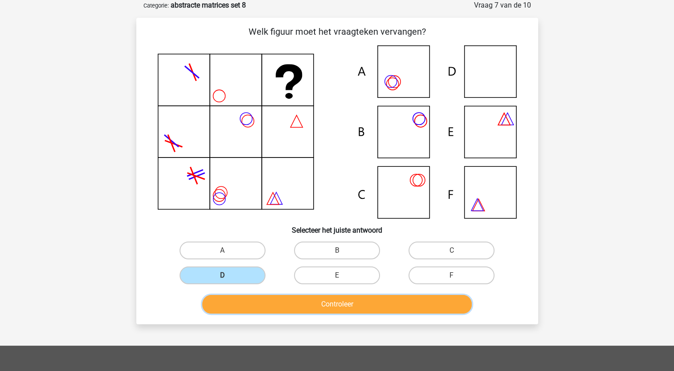
click at [273, 304] on button "Controleer" at bounding box center [336, 304] width 269 height 19
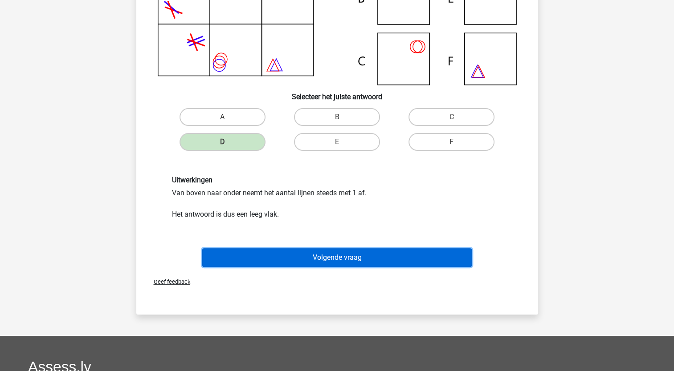
click at [293, 256] on button "Volgende vraag" at bounding box center [336, 258] width 269 height 19
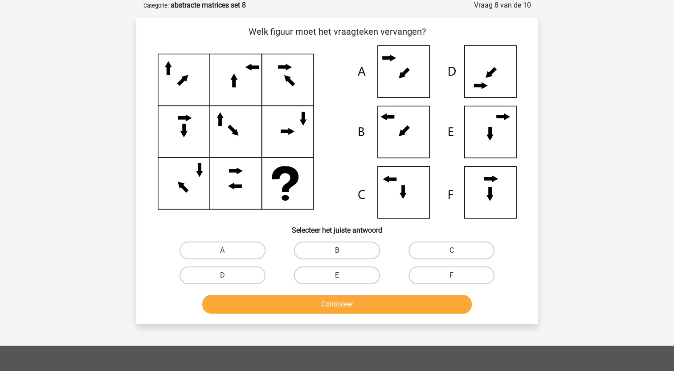
click at [321, 250] on label "B" at bounding box center [337, 251] width 86 height 18
click at [337, 251] on input "B" at bounding box center [340, 254] width 6 height 6
radio input "true"
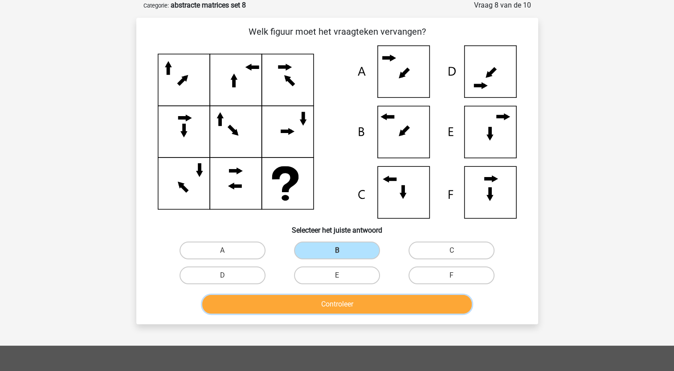
click at [325, 301] on button "Controleer" at bounding box center [336, 304] width 269 height 19
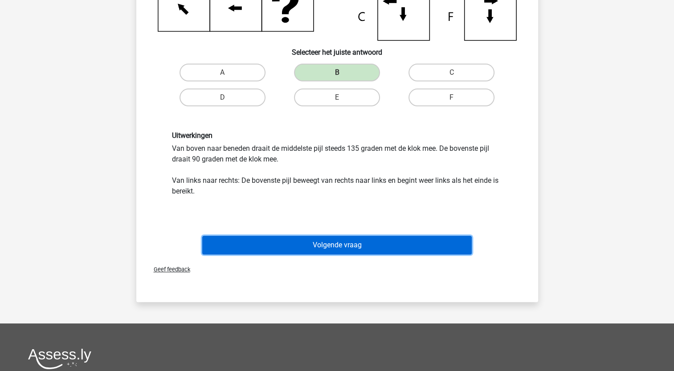
click at [290, 241] on button "Volgende vraag" at bounding box center [336, 245] width 269 height 19
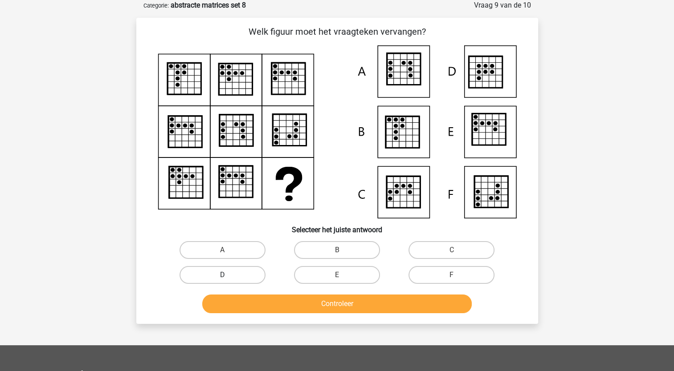
click at [236, 271] on label "D" at bounding box center [223, 275] width 86 height 18
click at [228, 275] on input "D" at bounding box center [225, 278] width 6 height 6
radio input "true"
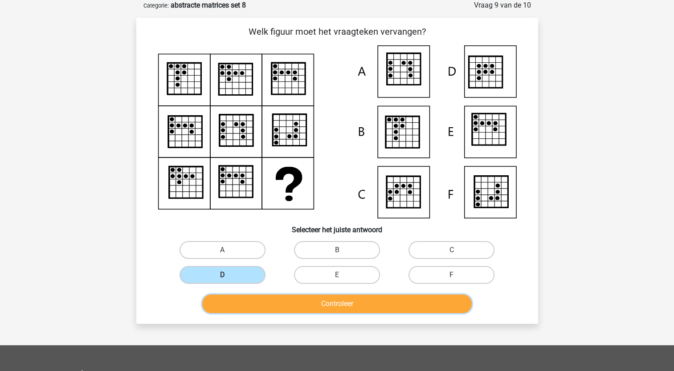
click at [235, 296] on button "Controleer" at bounding box center [336, 304] width 269 height 19
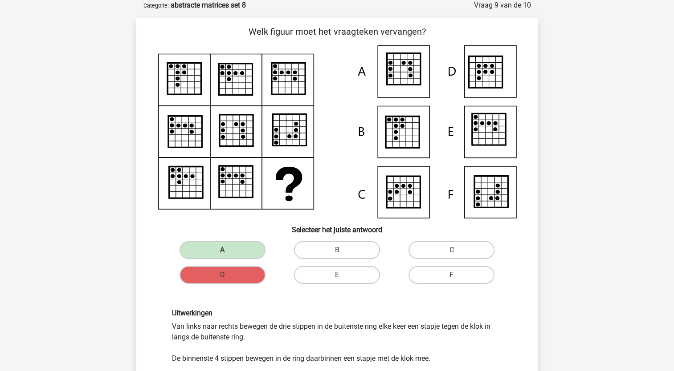
drag, startPoint x: 227, startPoint y: 322, endPoint x: 238, endPoint y: 343, distance: 23.9
click at [238, 343] on div "Uitwerkingen Van links naar rechts bewegen de drie stippen in de buitenste ring…" at bounding box center [337, 336] width 344 height 55
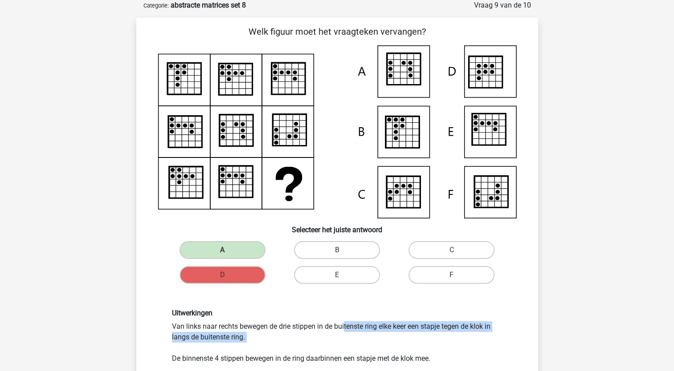
drag, startPoint x: 238, startPoint y: 343, endPoint x: 269, endPoint y: 340, distance: 31.3
click at [265, 339] on div "Uitwerkingen Van links naar rechts bewegen de drie stippen in de buitenste ring…" at bounding box center [337, 336] width 344 height 55
click at [330, 336] on div "Uitwerkingen Van links naar rechts bewegen de drie stippen in de buitenste ring…" at bounding box center [337, 336] width 344 height 55
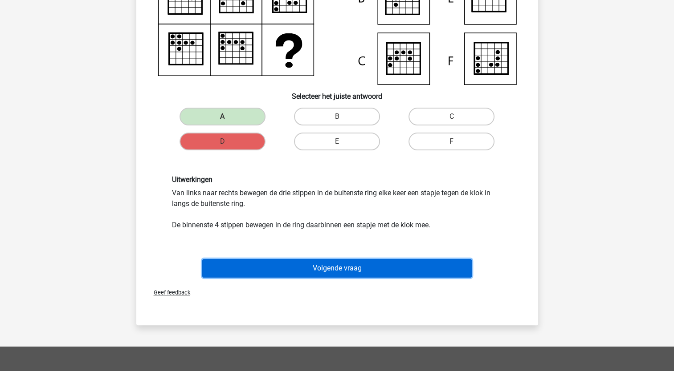
click at [356, 266] on button "Volgende vraag" at bounding box center [336, 268] width 269 height 19
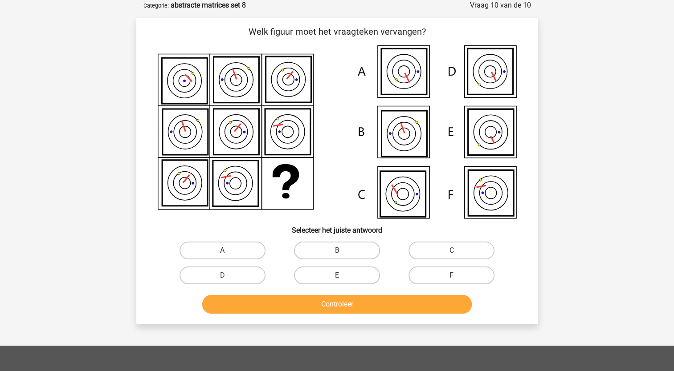
click at [259, 245] on label "A" at bounding box center [223, 251] width 86 height 18
click at [228, 251] on input "A" at bounding box center [225, 254] width 6 height 6
radio input "true"
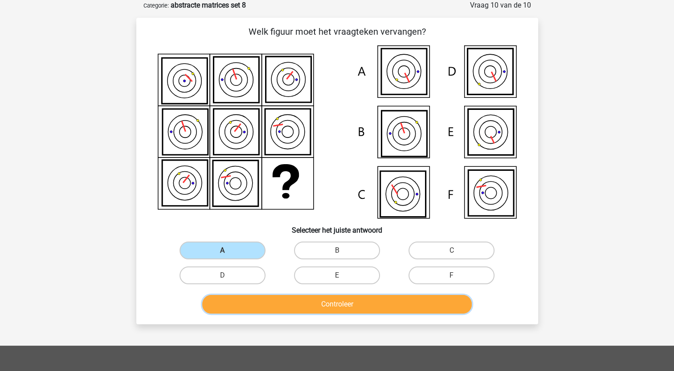
click at [258, 296] on button "Controleer" at bounding box center [336, 304] width 269 height 19
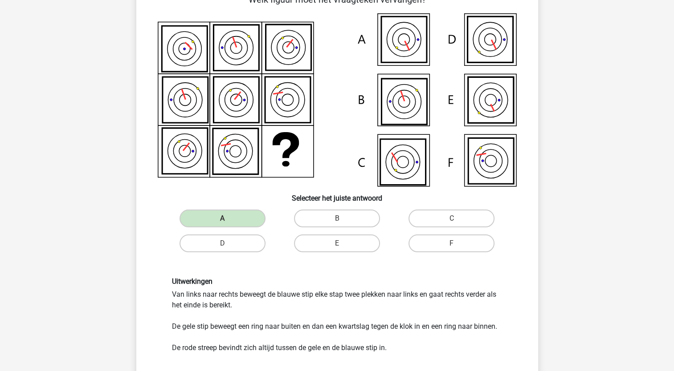
scroll to position [89, 0]
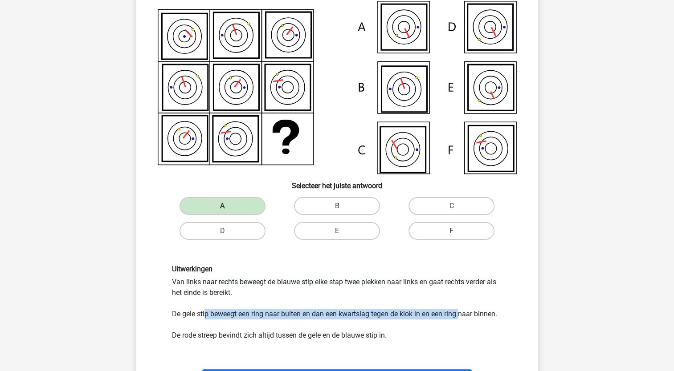
drag, startPoint x: 207, startPoint y: 314, endPoint x: 461, endPoint y: 313, distance: 254.3
click at [461, 313] on div "Uitwerkingen Van links naar rechts beweegt de blauwe stip elke stap twee plekke…" at bounding box center [337, 303] width 344 height 76
drag, startPoint x: 461, startPoint y: 313, endPoint x: 441, endPoint y: 323, distance: 22.9
click at [441, 323] on div "Uitwerkingen Van links naar rechts beweegt de blauwe stip elke stap twee plekke…" at bounding box center [337, 303] width 344 height 76
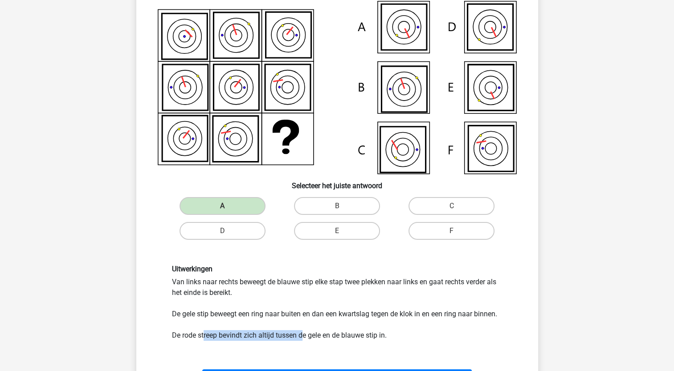
drag, startPoint x: 203, startPoint y: 330, endPoint x: 310, endPoint y: 333, distance: 107.4
click at [310, 333] on div "Uitwerkingen Van links naar rechts beweegt de blauwe stip elke stap twee plekke…" at bounding box center [337, 303] width 344 height 76
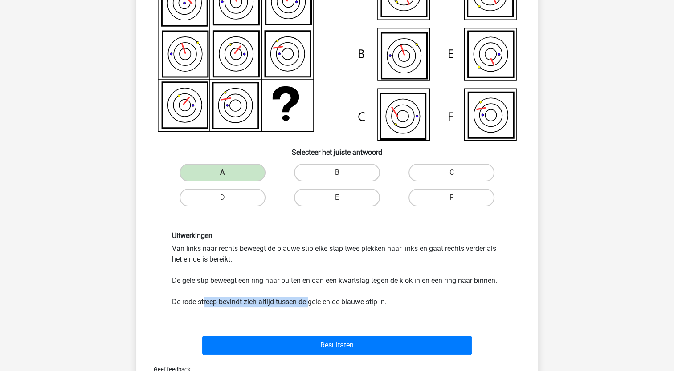
scroll to position [223, 0]
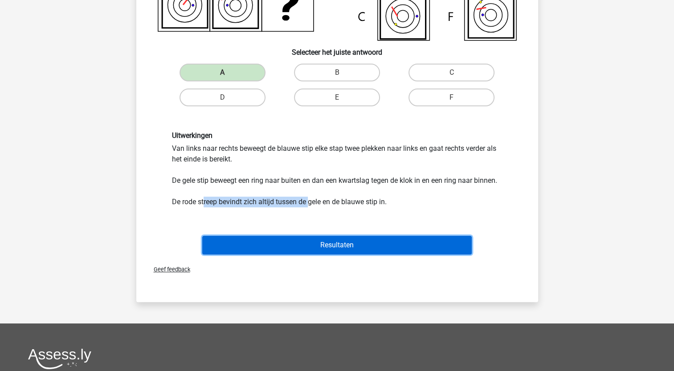
click at [296, 245] on button "Resultaten" at bounding box center [336, 245] width 269 height 19
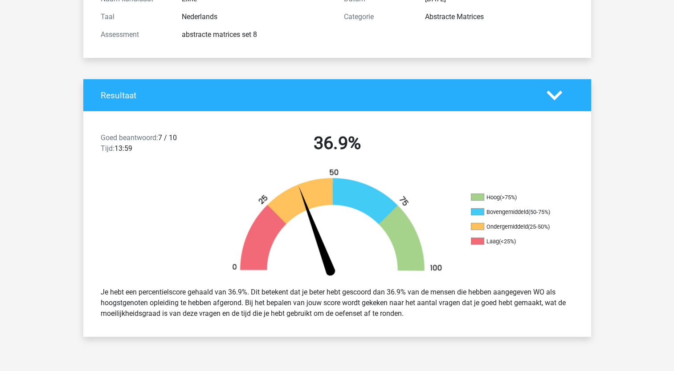
scroll to position [134, 0]
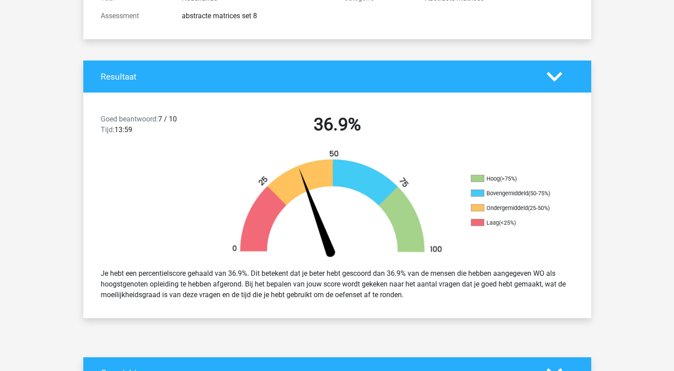
drag, startPoint x: 192, startPoint y: 269, endPoint x: 431, endPoint y: 297, distance: 239.9
click at [431, 297] on div "Je hebt een percentielscore gehaald van 36.9%. Dit betekent dat je beter hebt g…" at bounding box center [337, 284] width 486 height 39
drag, startPoint x: 431, startPoint y: 297, endPoint x: 342, endPoint y: 292, distance: 88.7
click at [342, 292] on div "Je hebt een percentielscore gehaald van 36.9%. Dit betekent dat je beter hebt g…" at bounding box center [337, 284] width 486 height 39
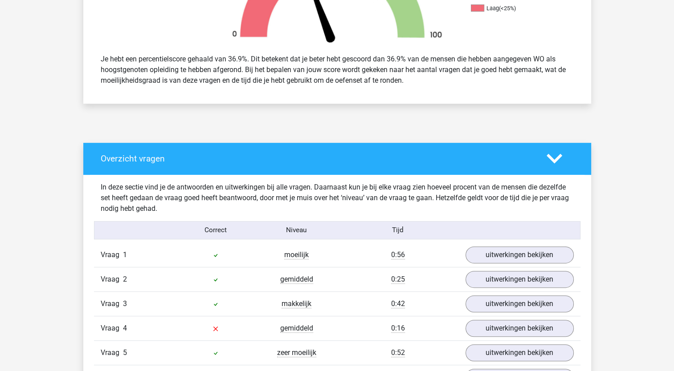
scroll to position [356, 0]
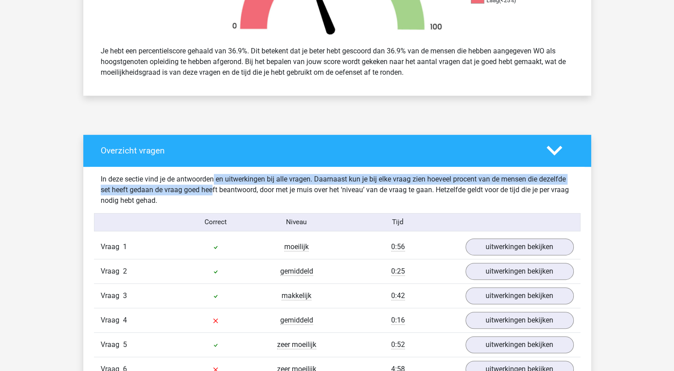
drag, startPoint x: 180, startPoint y: 180, endPoint x: 181, endPoint y: 195, distance: 15.2
click at [181, 195] on div "In deze sectie vind je de antwoorden en uitwerkingen bij alle vragen. Daarnaast…" at bounding box center [337, 190] width 486 height 32
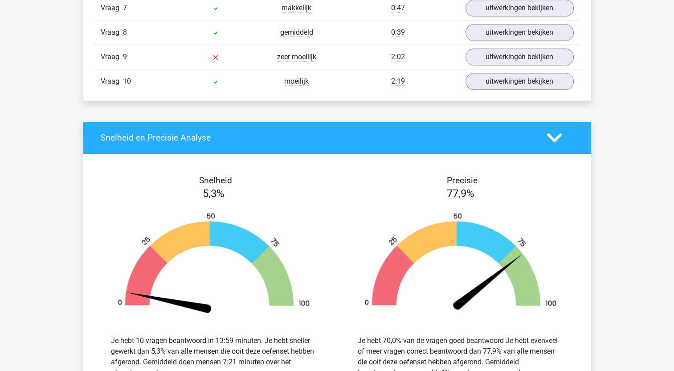
scroll to position [757, 0]
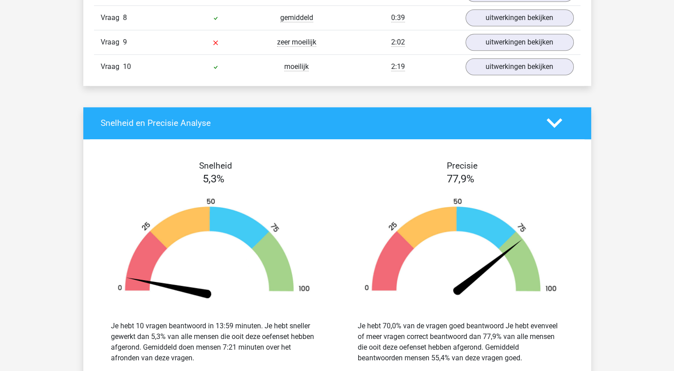
click at [74, 209] on div "Eline elinevandeijck@gmail.com" at bounding box center [337, 65] width 674 height 1644
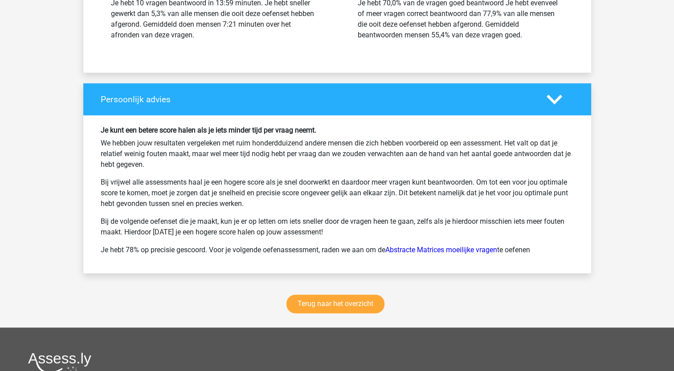
scroll to position [1114, 0]
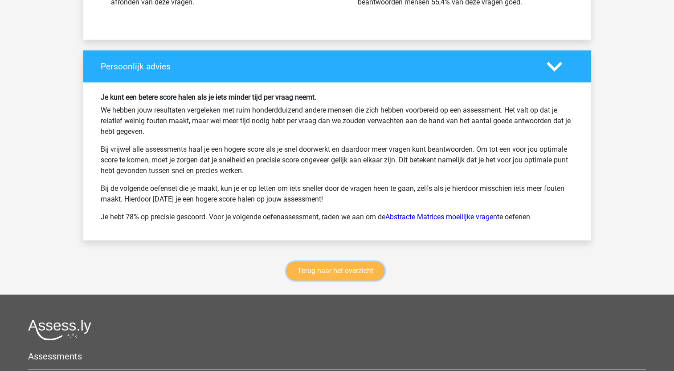
click at [301, 265] on link "Terug naar het overzicht" at bounding box center [335, 271] width 98 height 19
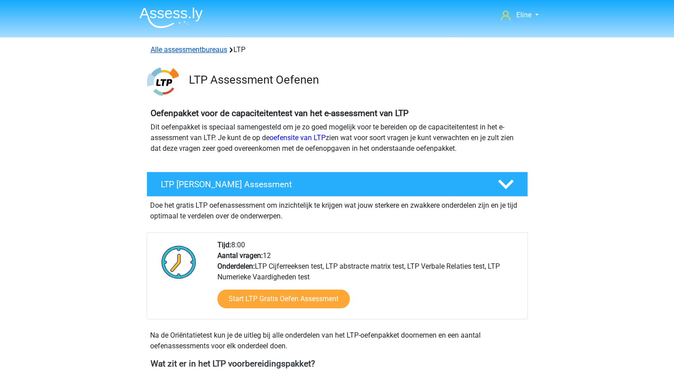
click at [184, 53] on link "Alle assessmentbureaus" at bounding box center [189, 49] width 77 height 8
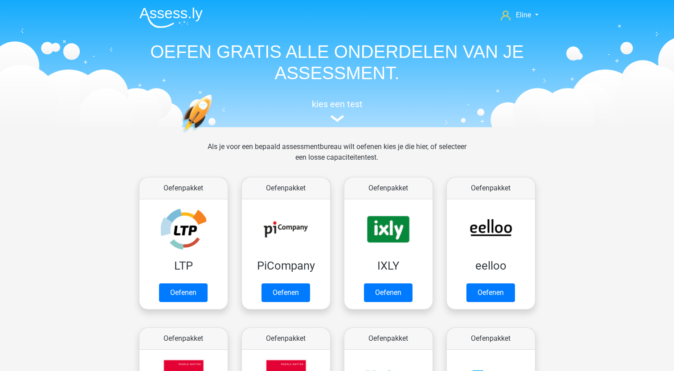
scroll to position [142, 0]
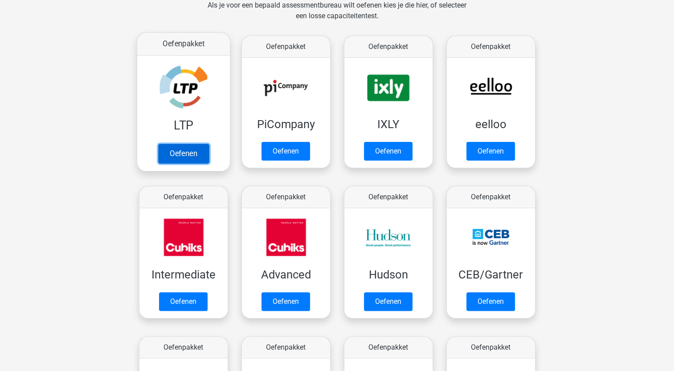
click at [177, 155] on link "Oefenen" at bounding box center [183, 154] width 51 height 20
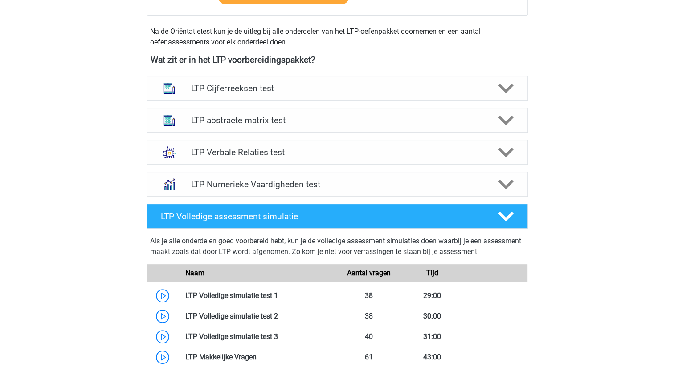
scroll to position [312, 0]
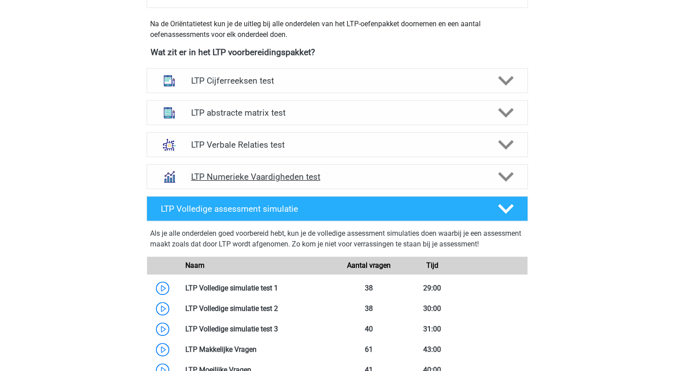
click at [507, 179] on polygon at bounding box center [506, 177] width 16 height 10
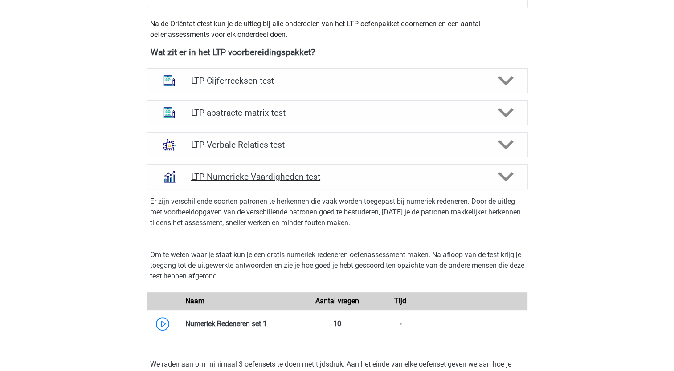
click at [510, 175] on polygon at bounding box center [506, 177] width 16 height 10
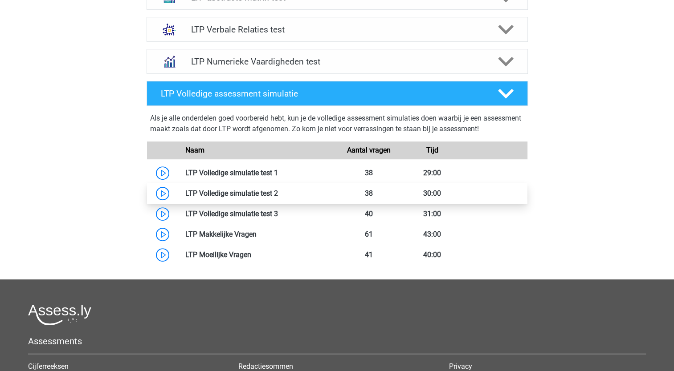
scroll to position [445, 0]
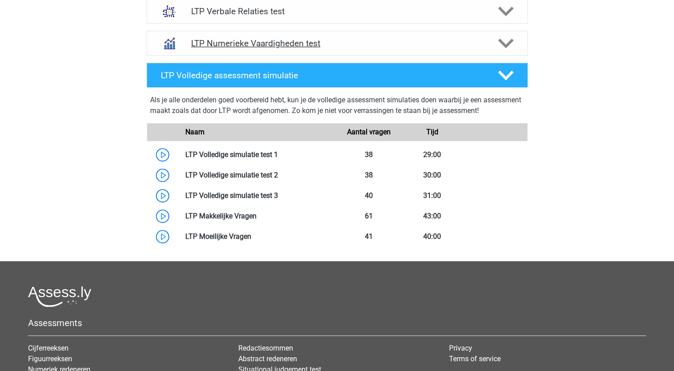
click at [506, 45] on polygon at bounding box center [506, 44] width 16 height 10
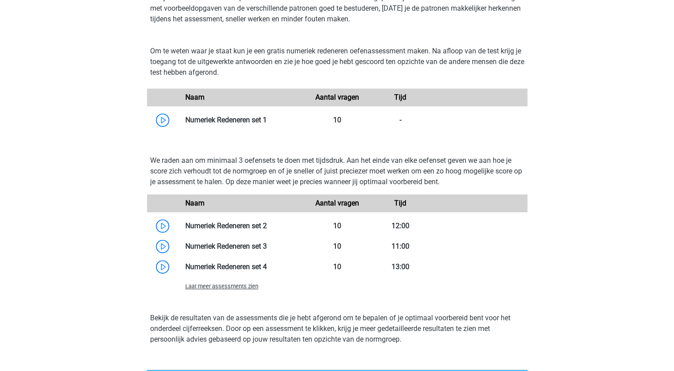
scroll to position [534, 0]
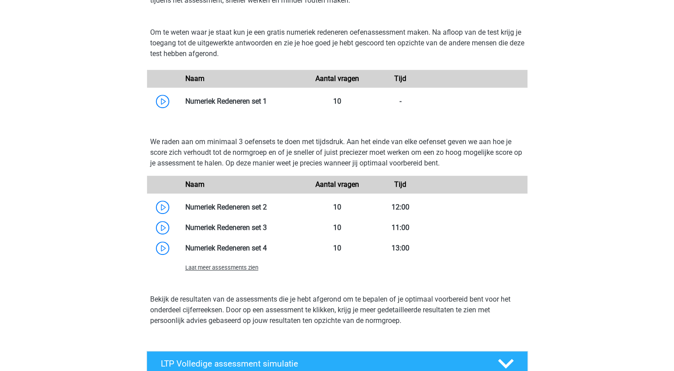
click at [208, 268] on span "Laat meer assessments zien" at bounding box center [221, 268] width 73 height 7
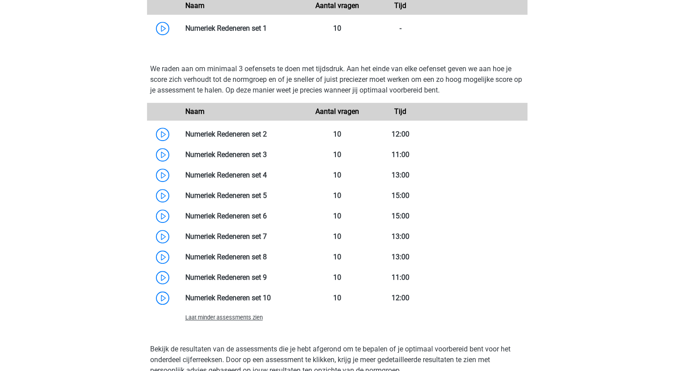
scroll to position [401, 0]
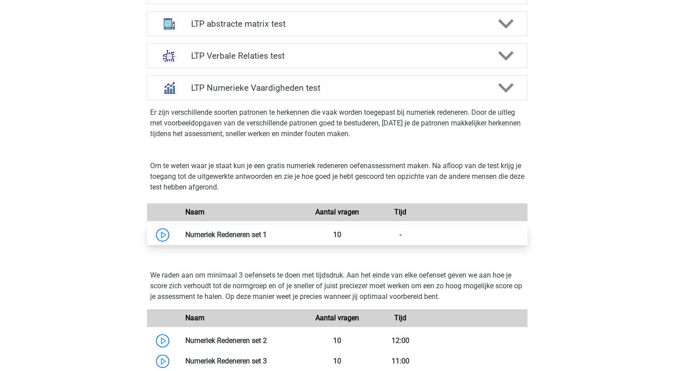
click at [267, 237] on link at bounding box center [267, 235] width 0 height 8
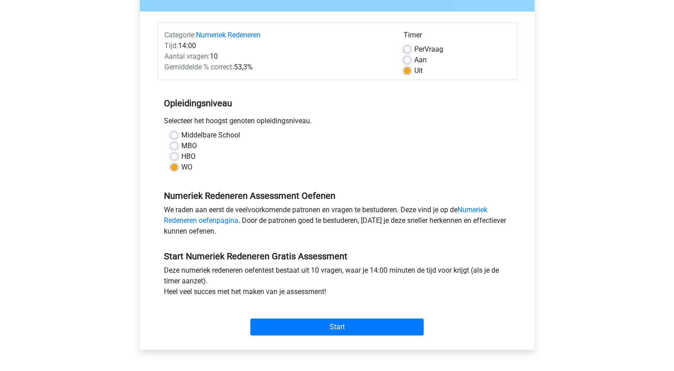
scroll to position [134, 0]
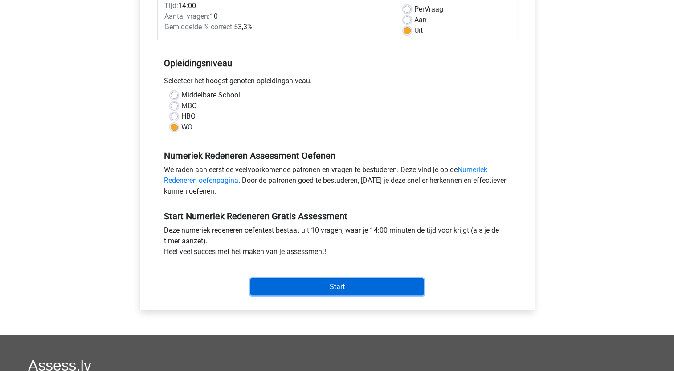
click at [283, 288] on input "Start" at bounding box center [336, 287] width 173 height 17
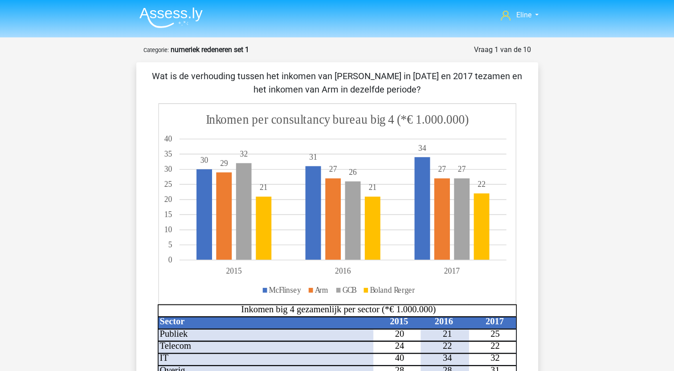
drag, startPoint x: 265, startPoint y: 88, endPoint x: 402, endPoint y: 88, distance: 137.2
click at [402, 88] on p "Wat is de verhouding tussen het inkomen van McFlinsey in 2015 en 2017 tezamen e…" at bounding box center [337, 82] width 373 height 27
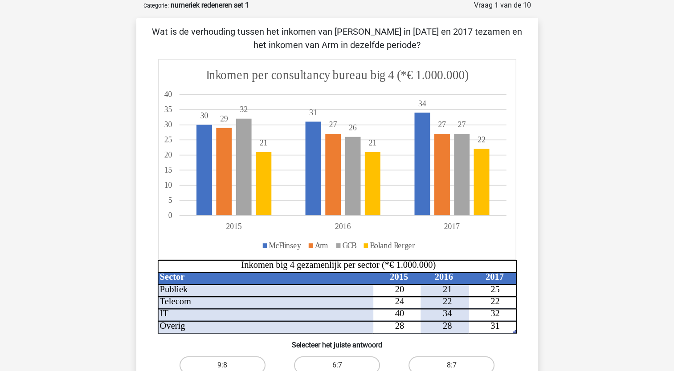
scroll to position [45, 0]
click at [329, 28] on p "Wat is de verhouding tussen het inkomen van McFlinsey in 2015 en 2017 tezamen e…" at bounding box center [337, 38] width 373 height 27
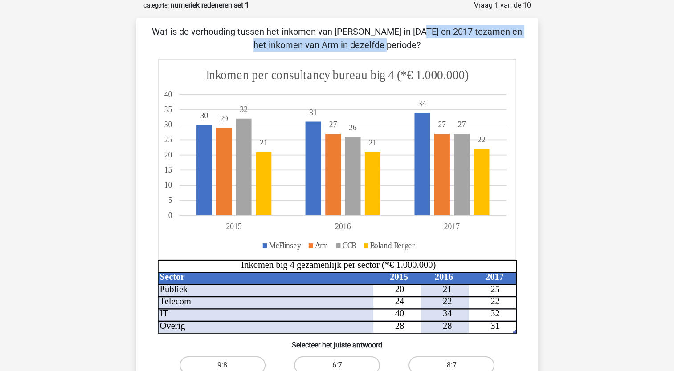
drag, startPoint x: 235, startPoint y: 31, endPoint x: 463, endPoint y: 32, distance: 228.1
click at [463, 32] on p "Wat is de verhouding tussen het inkomen van McFlinsey in 2015 en 2017 tezamen e…" at bounding box center [337, 38] width 373 height 27
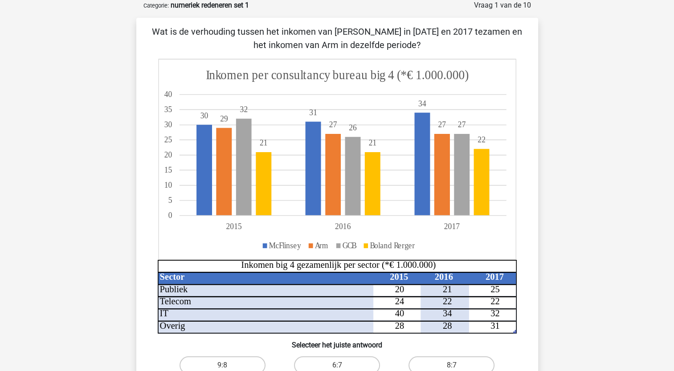
drag, startPoint x: 463, startPoint y: 32, endPoint x: 460, endPoint y: 41, distance: 10.0
click at [460, 41] on p "Wat is de verhouding tussen het inkomen van McFlinsey in 2015 en 2017 tezamen e…" at bounding box center [337, 38] width 373 height 27
drag, startPoint x: 435, startPoint y: 44, endPoint x: 285, endPoint y: 46, distance: 150.1
click at [285, 46] on p "Wat is de verhouding tussen het inkomen van McFlinsey in 2015 en 2017 tezamen e…" at bounding box center [337, 38] width 373 height 27
drag, startPoint x: 285, startPoint y: 46, endPoint x: 347, endPoint y: 42, distance: 62.0
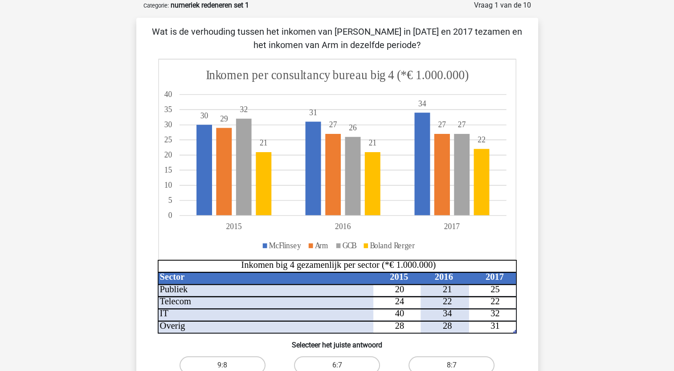
click at [347, 42] on p "Wat is de verhouding tussen het inkomen van McFlinsey in 2015 en 2017 tezamen e…" at bounding box center [337, 38] width 373 height 27
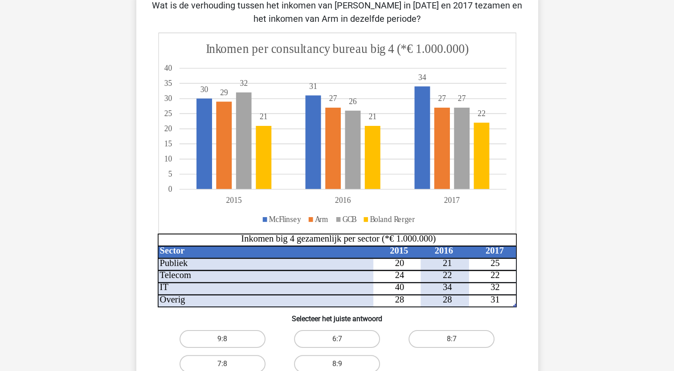
scroll to position [89, 0]
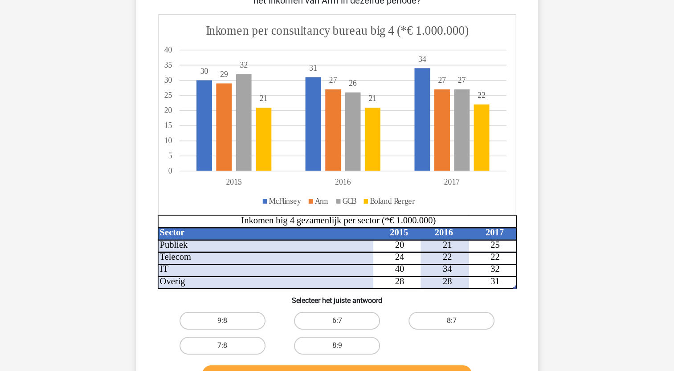
click at [76, 176] on div "Eline elinevandeijck@gmail.com Nederlands English" at bounding box center [337, 281] width 674 height 741
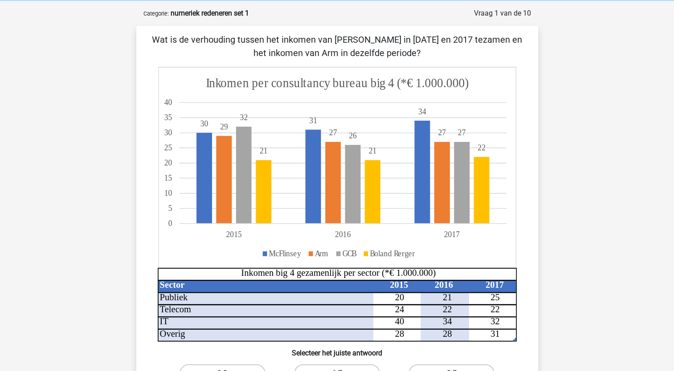
scroll to position [0, 0]
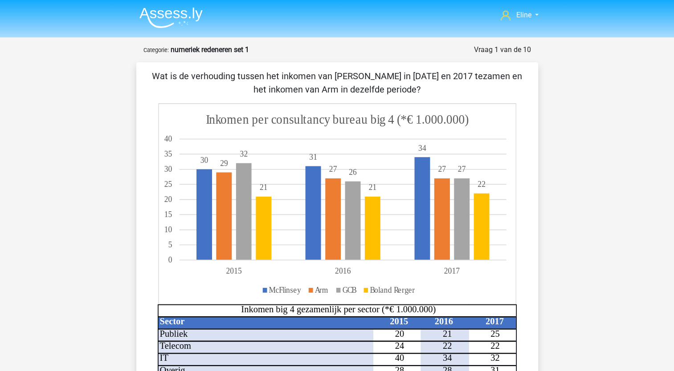
drag, startPoint x: 305, startPoint y: 70, endPoint x: 305, endPoint y: 88, distance: 17.8
click at [305, 88] on div "Wat is de verhouding tussen het inkomen van McFlinsey in 2015 en 2017 tezamen e…" at bounding box center [337, 273] width 402 height 422
click at [305, 88] on p "Wat is de verhouding tussen het inkomen van McFlinsey in 2015 en 2017 tezamen e…" at bounding box center [337, 82] width 373 height 27
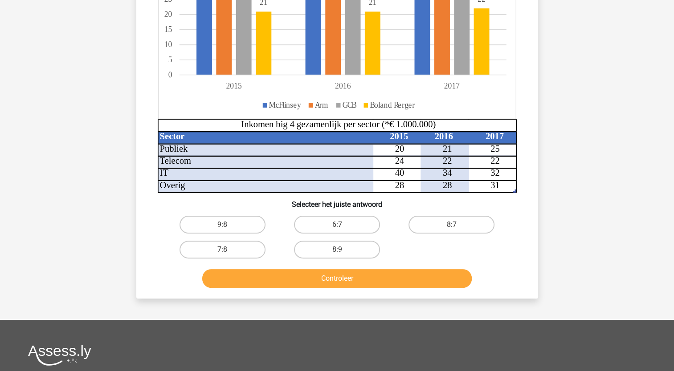
scroll to position [223, 0]
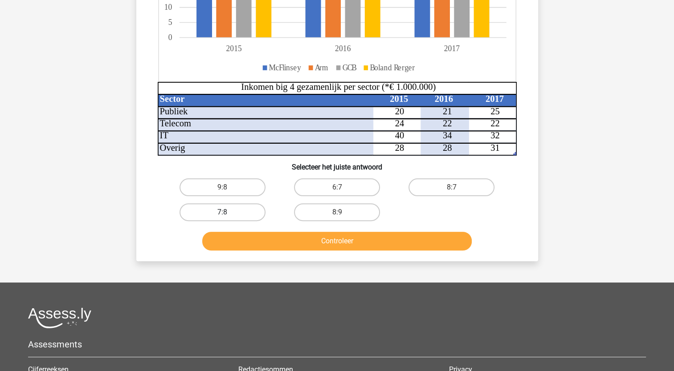
click at [204, 209] on label "7:8" at bounding box center [223, 213] width 86 height 18
click at [222, 212] on input "7:8" at bounding box center [225, 215] width 6 height 6
radio input "true"
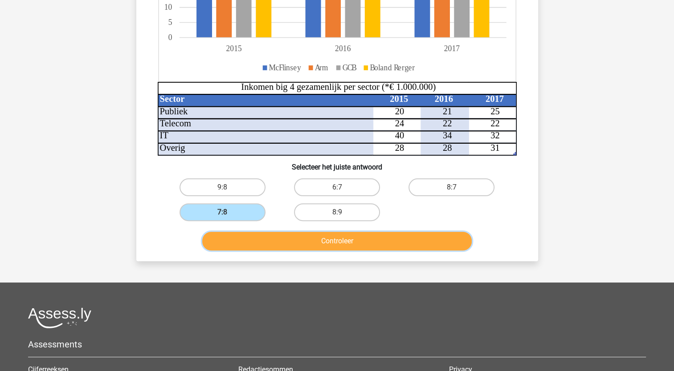
click at [219, 236] on button "Controleer" at bounding box center [336, 241] width 269 height 19
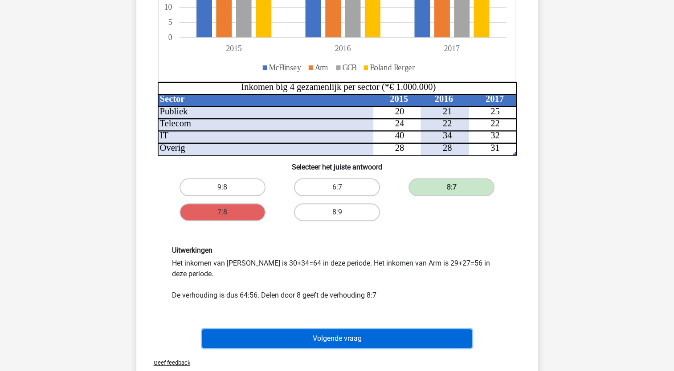
click at [289, 335] on button "Volgende vraag" at bounding box center [336, 339] width 269 height 19
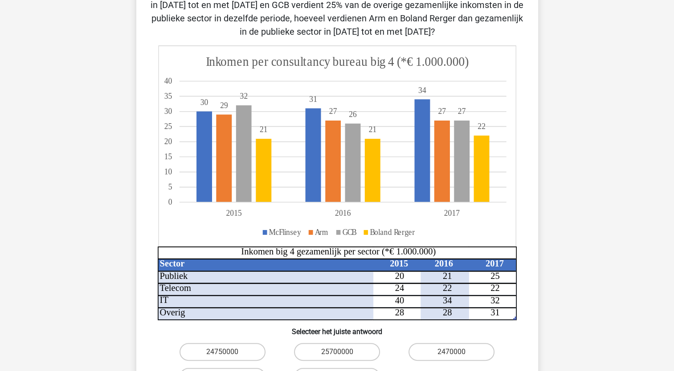
scroll to position [45, 0]
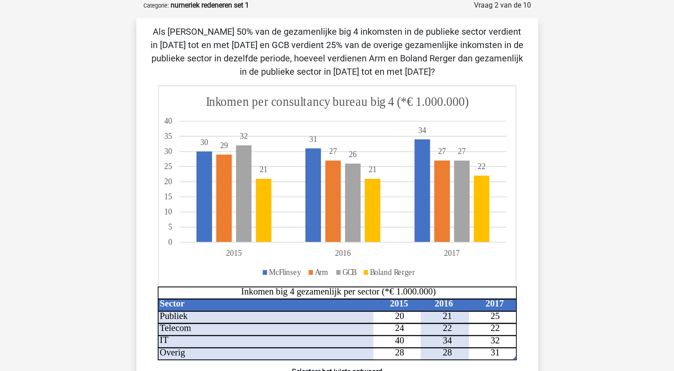
drag, startPoint x: 242, startPoint y: 24, endPoint x: 393, endPoint y: 75, distance: 158.9
click at [393, 75] on div "Als McFlinsey 50% van de gezamenlijke big 4 inkomsten in de publieke sector ver…" at bounding box center [337, 242] width 402 height 449
drag, startPoint x: 393, startPoint y: 75, endPoint x: 344, endPoint y: 46, distance: 56.7
click at [344, 46] on p "Als McFlinsey 50% van de gezamenlijke big 4 inkomsten in de publieke sector ver…" at bounding box center [337, 51] width 373 height 53
click at [209, 58] on p "Als McFlinsey 50% van de gezamenlijke big 4 inkomsten in de publieke sector ver…" at bounding box center [337, 51] width 373 height 53
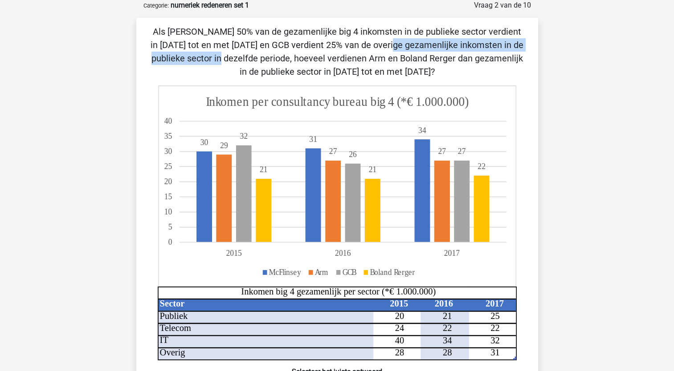
drag, startPoint x: 196, startPoint y: 44, endPoint x: 406, endPoint y: 49, distance: 209.8
click at [406, 49] on p "Als McFlinsey 50% van de gezamenlijke big 4 inkomsten in de publieke sector ver…" at bounding box center [337, 51] width 373 height 53
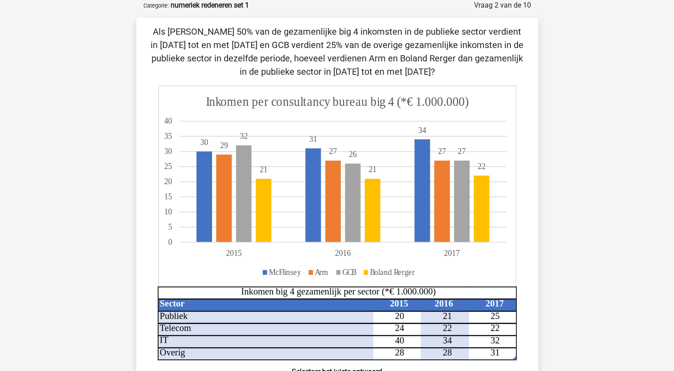
click at [273, 58] on p "Als McFlinsey 50% van de gezamenlijke big 4 inkomsten in de publieke sector ver…" at bounding box center [337, 51] width 373 height 53
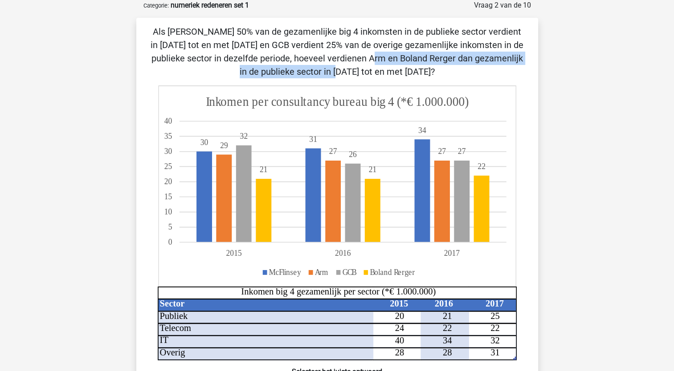
drag, startPoint x: 194, startPoint y: 58, endPoint x: 444, endPoint y: 55, distance: 249.4
click at [444, 55] on p "Als McFlinsey 50% van de gezamenlijke big 4 inkomsten in de publieke sector ver…" at bounding box center [337, 51] width 373 height 53
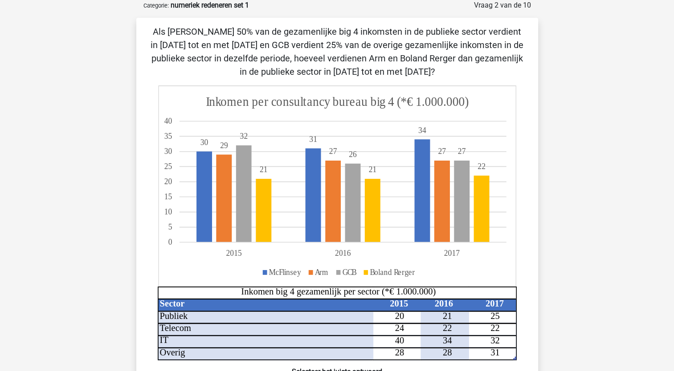
drag, startPoint x: 444, startPoint y: 55, endPoint x: 447, endPoint y: 68, distance: 13.3
click at [447, 68] on p "Als McFlinsey 50% van de gezamenlijke big 4 inkomsten in de publieke sector ver…" at bounding box center [337, 51] width 373 height 53
drag, startPoint x: 209, startPoint y: 30, endPoint x: 385, endPoint y: 21, distance: 175.7
click at [385, 21] on div "Als McFlinsey 50% van de gezamenlijke big 4 inkomsten in de publieke sector ver…" at bounding box center [337, 242] width 402 height 449
drag, startPoint x: 385, startPoint y: 21, endPoint x: 385, endPoint y: 36, distance: 14.3
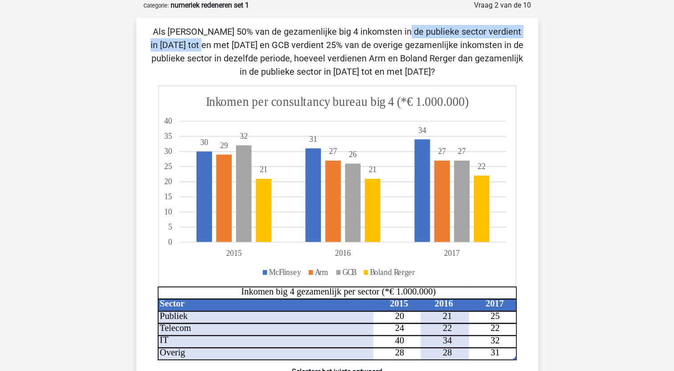
click at [385, 36] on p "Als McFlinsey 50% van de gezamenlijke big 4 inkomsten in de publieke sector ver…" at bounding box center [337, 51] width 373 height 53
click at [212, 53] on p "Als McFlinsey 50% van de gezamenlijke big 4 inkomsten in de publieke sector ver…" at bounding box center [337, 51] width 373 height 53
drag, startPoint x: 249, startPoint y: 31, endPoint x: 460, endPoint y: 37, distance: 210.3
click at [460, 37] on p "Als McFlinsey 50% van de gezamenlijke big 4 inkomsten in de publieke sector ver…" at bounding box center [337, 51] width 373 height 53
click at [460, 39] on p "Als McFlinsey 50% van de gezamenlijke big 4 inkomsten in de publieke sector ver…" at bounding box center [337, 51] width 373 height 53
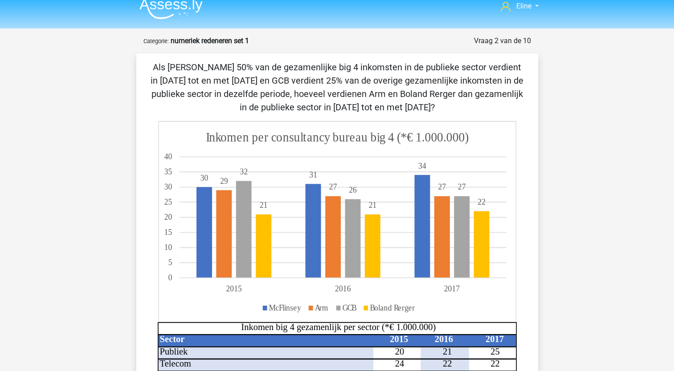
scroll to position [0, 0]
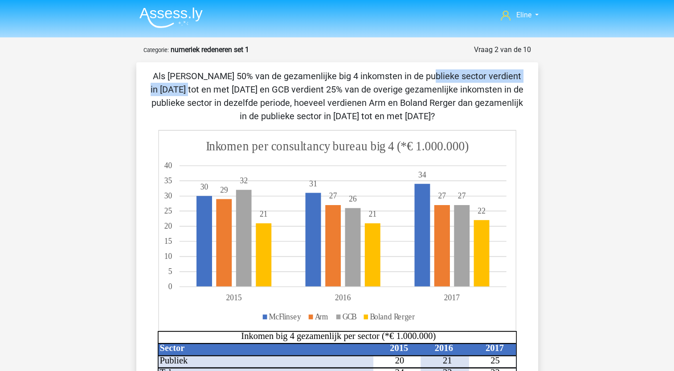
drag, startPoint x: 238, startPoint y: 75, endPoint x: 373, endPoint y: 81, distance: 135.1
click at [373, 81] on p "Als McFlinsey 50% van de gezamenlijke big 4 inkomsten in de publieke sector ver…" at bounding box center [337, 95] width 373 height 53
drag, startPoint x: 373, startPoint y: 81, endPoint x: 371, endPoint y: 88, distance: 8.0
click at [371, 88] on p "Als McFlinsey 50% van de gezamenlijke big 4 inkomsten in de publieke sector ver…" at bounding box center [337, 95] width 373 height 53
drag, startPoint x: 299, startPoint y: 73, endPoint x: 441, endPoint y: 70, distance: 141.7
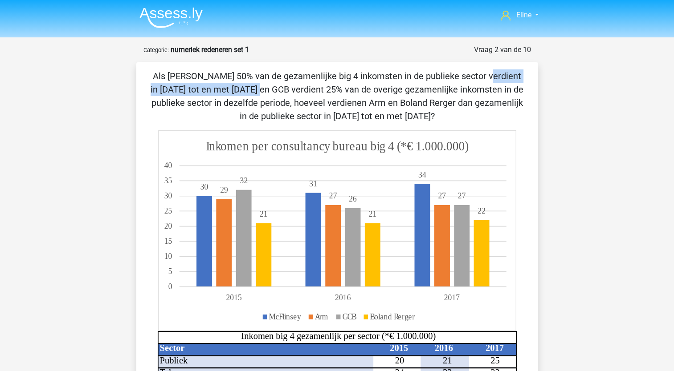
click at [441, 70] on p "Als McFlinsey 50% van de gezamenlijke big 4 inkomsten in de publieke sector ver…" at bounding box center [337, 95] width 373 height 53
drag, startPoint x: 441, startPoint y: 70, endPoint x: 393, endPoint y: 140, distance: 84.6
click at [441, 82] on p "Als McFlinsey 50% van de gezamenlijke big 4 inkomsten in de publieke sector ver…" at bounding box center [337, 95] width 373 height 53
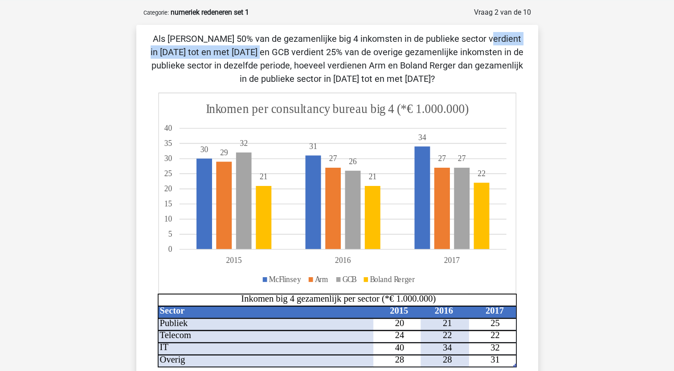
scroll to position [89, 0]
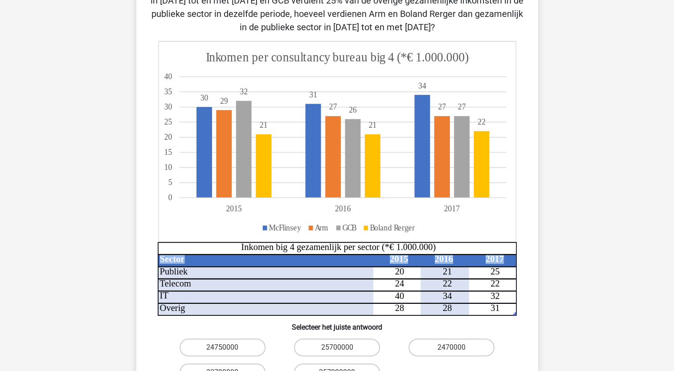
drag, startPoint x: 366, startPoint y: 272, endPoint x: 531, endPoint y: 271, distance: 165.7
click at [531, 271] on div "Als McFlinsey 50% van de gezamenlijke big 4 inkomsten in de publieke sector ver…" at bounding box center [337, 197] width 395 height 434
drag, startPoint x: 531, startPoint y: 271, endPoint x: 505, endPoint y: 272, distance: 26.3
click at [505, 272] on icon "Sector 2015 2016 2017 Publiek 20 21 25 Telecom 24 22 22 IT 40 34 32 Overig 28 2…" at bounding box center [337, 178] width 359 height 275
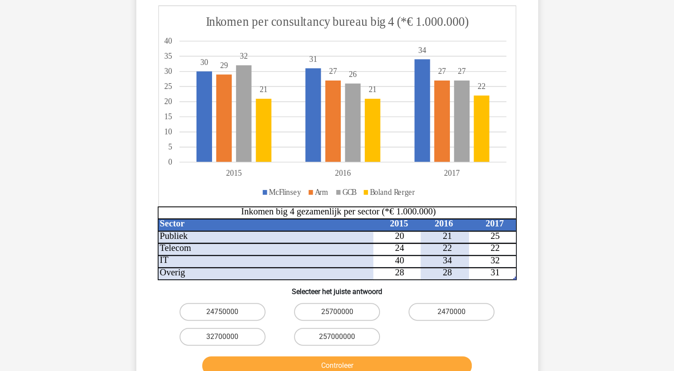
scroll to position [134, 0]
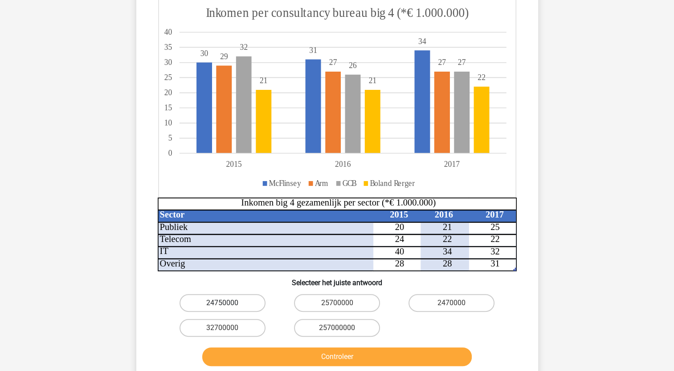
click at [239, 298] on label "24750000" at bounding box center [223, 303] width 86 height 18
click at [228, 303] on input "24750000" at bounding box center [225, 306] width 6 height 6
radio input "true"
click at [254, 368] on div "Controleer" at bounding box center [337, 359] width 344 height 22
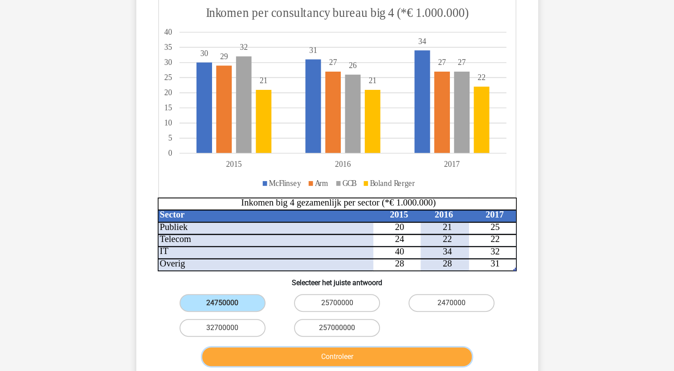
click at [261, 361] on button "Controleer" at bounding box center [336, 357] width 269 height 19
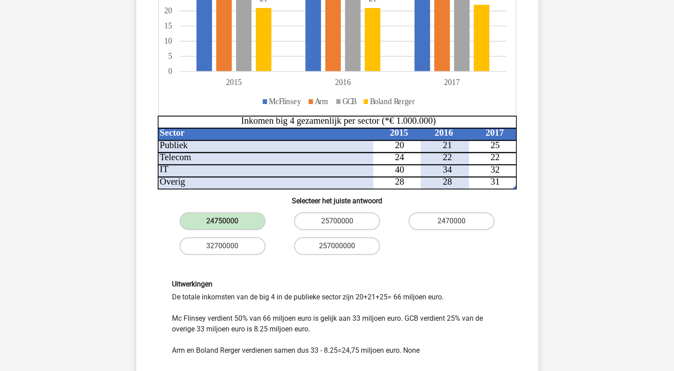
scroll to position [223, 0]
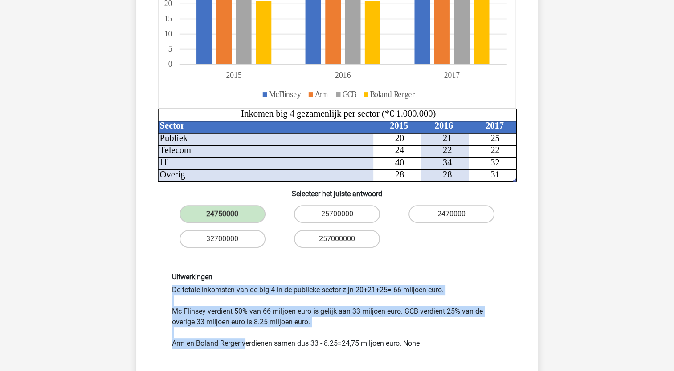
drag, startPoint x: 212, startPoint y: 270, endPoint x: 245, endPoint y: 355, distance: 91.1
click at [245, 355] on div "Uitwerkingen De totale inkomsten van de big 4 in de publieke sector zijn 20+21+…" at bounding box center [337, 311] width 373 height 119
click at [228, 304] on div "Uitwerkingen De totale inkomsten van de big 4 in de publieke sector zijn 20+21+…" at bounding box center [337, 311] width 344 height 76
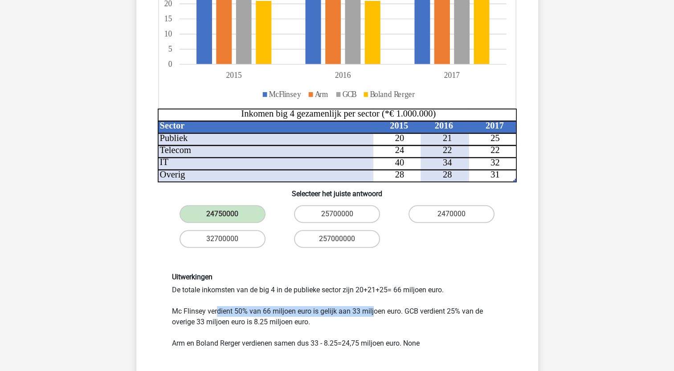
drag, startPoint x: 216, startPoint y: 311, endPoint x: 374, endPoint y: 316, distance: 158.2
click at [374, 316] on div "Uitwerkingen De totale inkomsten van de big 4 in de publieke sector zijn 20+21+…" at bounding box center [337, 311] width 344 height 76
drag, startPoint x: 374, startPoint y: 316, endPoint x: 375, endPoint y: 323, distance: 7.7
click at [375, 323] on div "Uitwerkingen De totale inkomsten van de big 4 in de publieke sector zijn 20+21+…" at bounding box center [337, 311] width 344 height 76
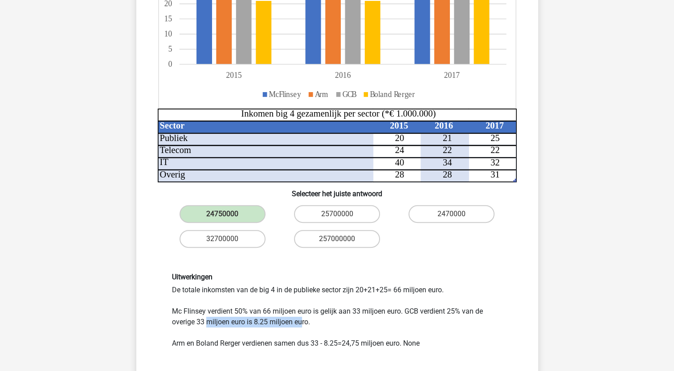
drag, startPoint x: 219, startPoint y: 324, endPoint x: 302, endPoint y: 325, distance: 83.7
click at [302, 325] on div "Uitwerkingen De totale inkomsten van de big 4 in de publieke sector zijn 20+21+…" at bounding box center [337, 311] width 344 height 76
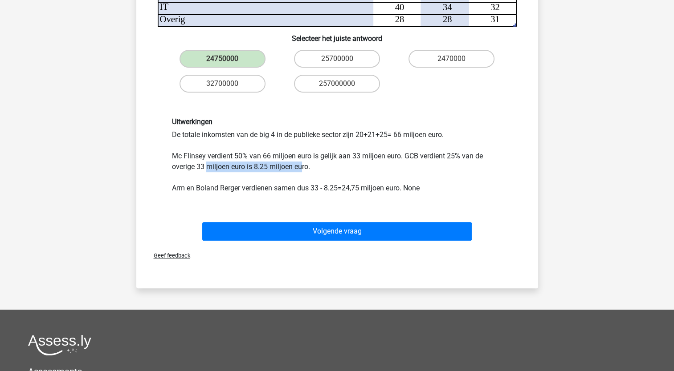
scroll to position [401, 0]
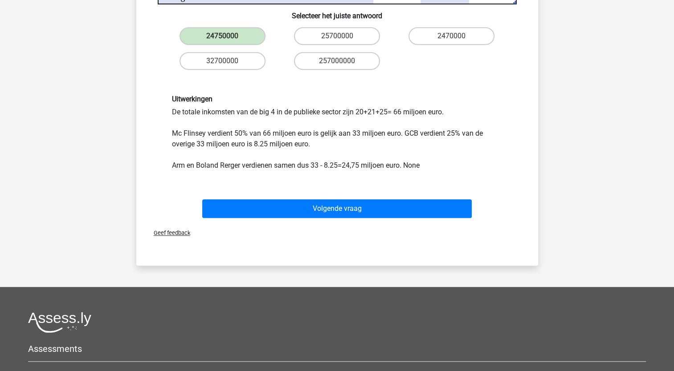
click at [322, 143] on div "Uitwerkingen De totale inkomsten van de big 4 in de publieke sector zijn 20+21+…" at bounding box center [337, 133] width 344 height 76
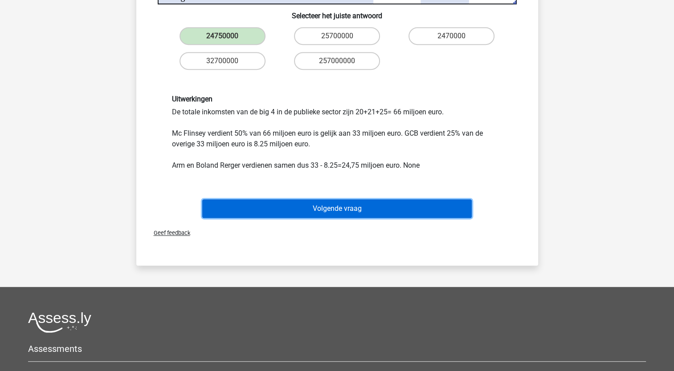
click at [344, 208] on button "Volgende vraag" at bounding box center [336, 209] width 269 height 19
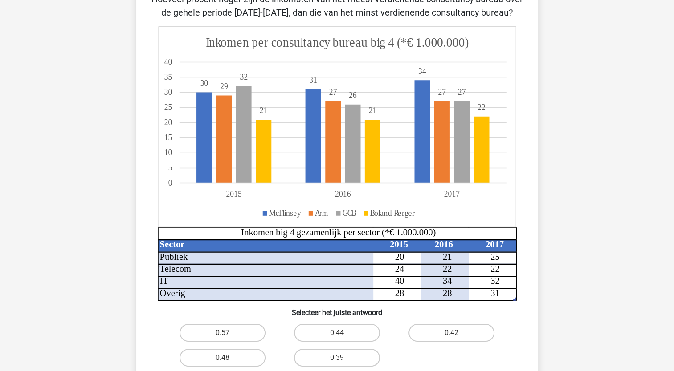
scroll to position [45, 0]
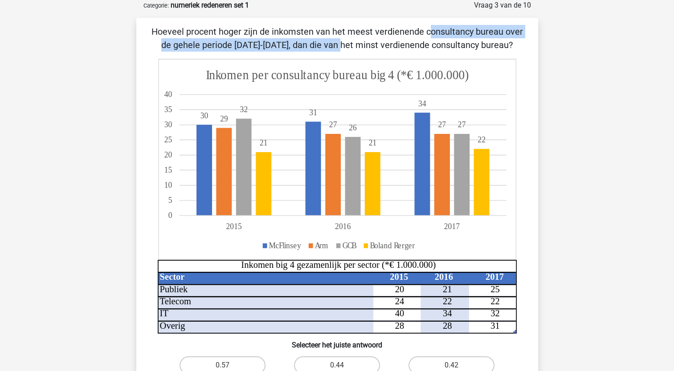
drag, startPoint x: 241, startPoint y: 31, endPoint x: 522, endPoint y: 35, distance: 281.1
click at [522, 35] on p "Hoeveel procent hoger zijn de inkomsten van het meest verdienende consultancy b…" at bounding box center [337, 38] width 373 height 27
drag, startPoint x: 522, startPoint y: 35, endPoint x: 384, endPoint y: 37, distance: 137.2
click at [384, 37] on p "Hoeveel procent hoger zijn de inkomsten van het meest verdienende consultancy b…" at bounding box center [337, 38] width 373 height 27
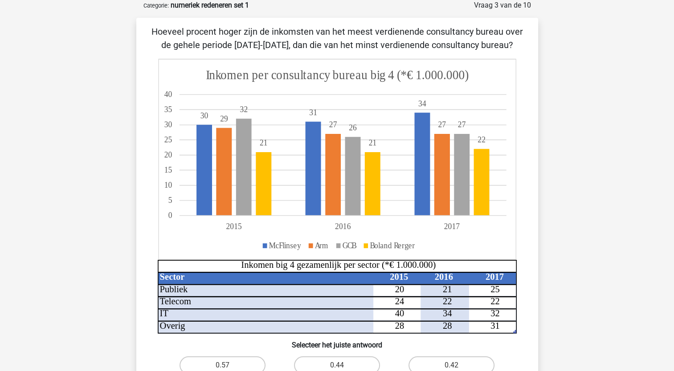
click at [369, 43] on p "Hoeveel procent hoger zijn de inkomsten van het meest verdienende consultancy b…" at bounding box center [337, 38] width 373 height 27
drag, startPoint x: 199, startPoint y: 42, endPoint x: 378, endPoint y: 40, distance: 179.1
click at [378, 40] on p "Hoeveel procent hoger zijn de inkomsten van het meest verdienende consultancy b…" at bounding box center [337, 38] width 373 height 27
drag, startPoint x: 378, startPoint y: 40, endPoint x: 327, endPoint y: 45, distance: 50.7
click at [327, 45] on p "Hoeveel procent hoger zijn de inkomsten van het meest verdienende consultancy b…" at bounding box center [337, 38] width 373 height 27
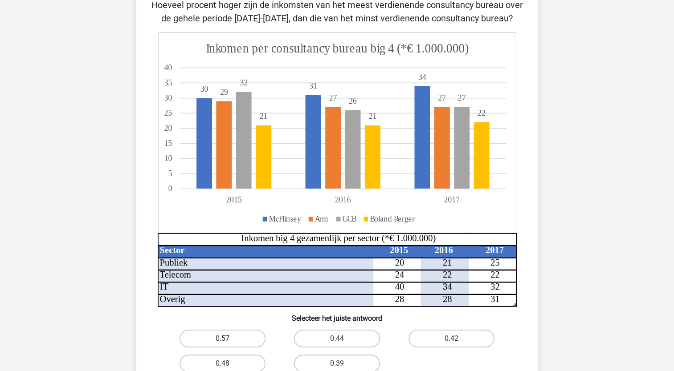
scroll to position [89, 0]
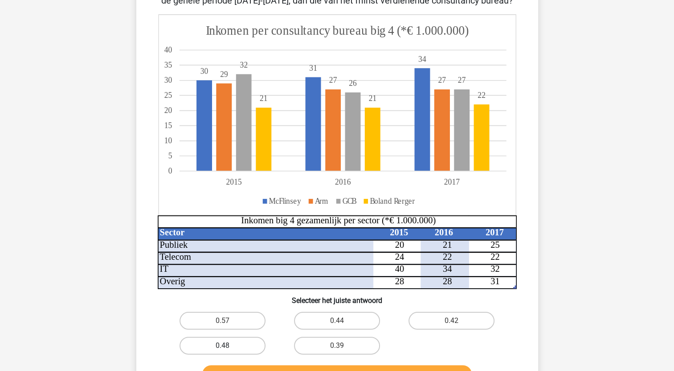
click at [241, 342] on label "0.48" at bounding box center [223, 346] width 86 height 18
click at [228, 346] on input "0.48" at bounding box center [225, 349] width 6 height 6
radio input "true"
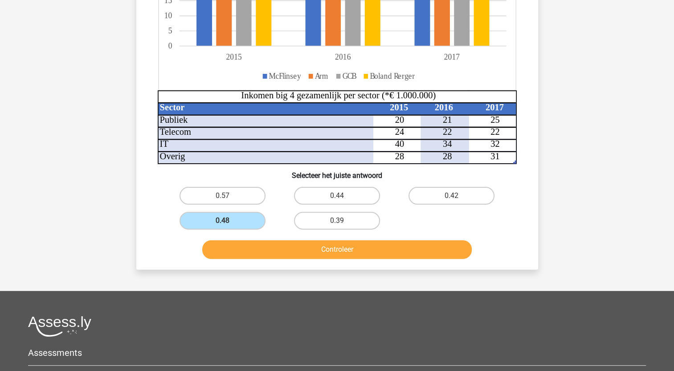
scroll to position [223, 0]
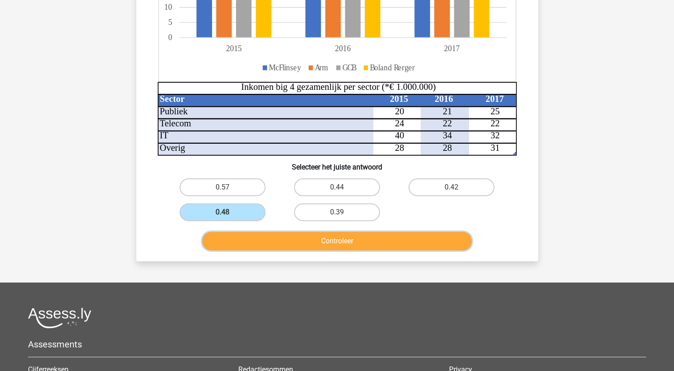
click at [280, 238] on button "Controleer" at bounding box center [336, 241] width 269 height 19
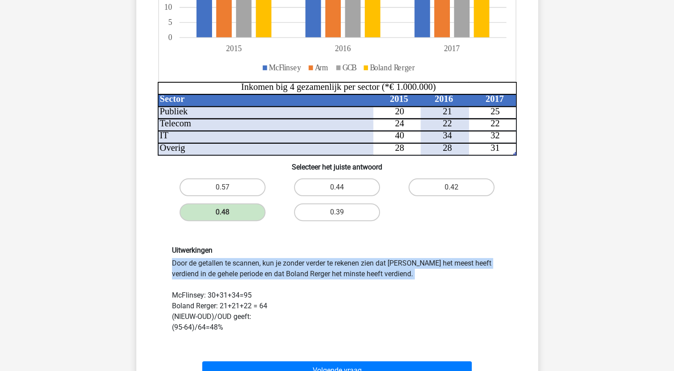
drag, startPoint x: 277, startPoint y: 253, endPoint x: 278, endPoint y: 281, distance: 27.6
click at [278, 281] on div "Uitwerkingen Door de getallen te scannen, kun je zonder verder te rekenen zien …" at bounding box center [337, 289] width 344 height 87
click at [203, 270] on div "Uitwerkingen Door de getallen te scannen, kun je zonder verder te rekenen zien …" at bounding box center [337, 289] width 344 height 87
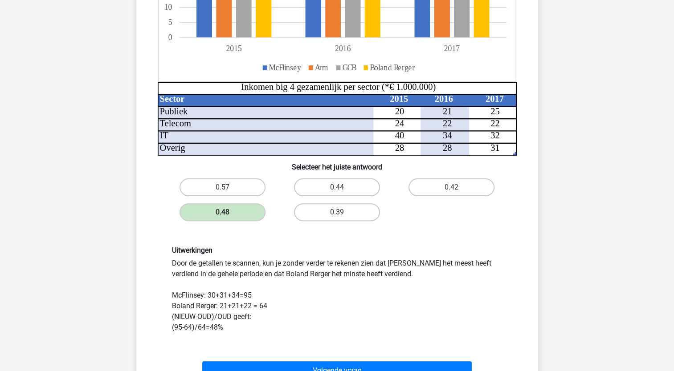
click at [156, 323] on div "Uitwerkingen Door de getallen te scannen, kun je zonder verder te rekenen zien …" at bounding box center [337, 290] width 373 height 130
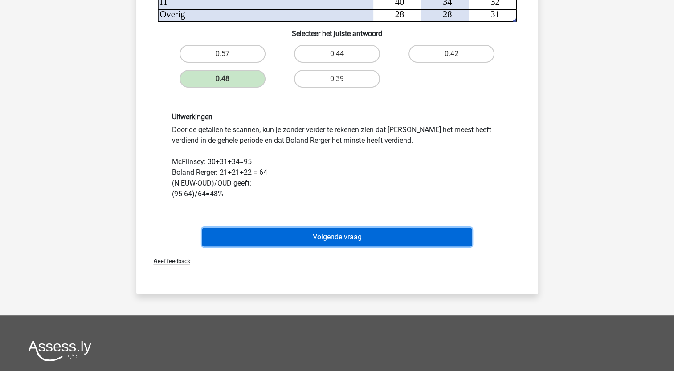
click at [250, 236] on button "Volgende vraag" at bounding box center [336, 237] width 269 height 19
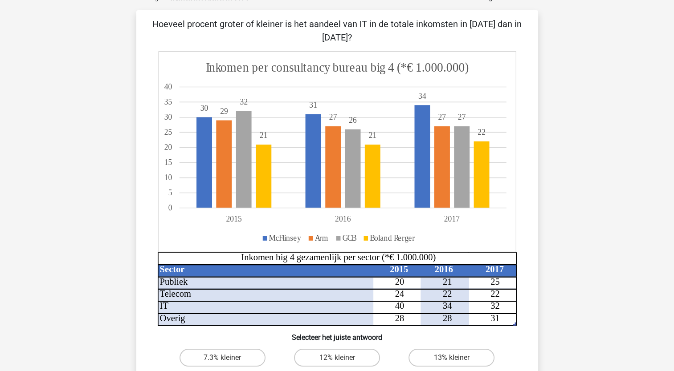
scroll to position [45, 0]
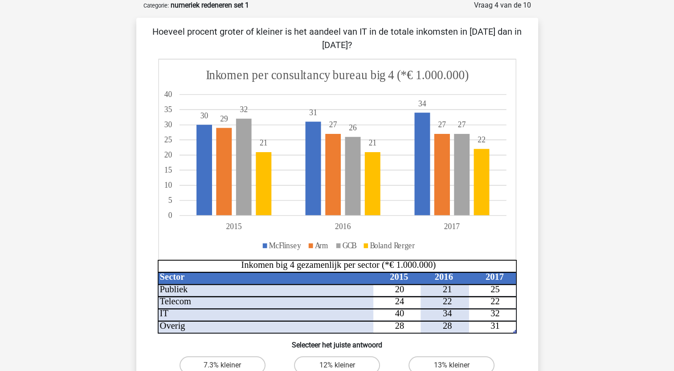
drag, startPoint x: 264, startPoint y: 28, endPoint x: 413, endPoint y: 32, distance: 148.8
click at [413, 32] on p "Hoeveel procent groter of kleiner is het aandeel van IT in de totale inkomsten …" at bounding box center [337, 38] width 373 height 27
drag, startPoint x: 413, startPoint y: 32, endPoint x: 401, endPoint y: 51, distance: 22.6
click at [401, 51] on p "Hoeveel procent groter of kleiner is het aandeel van IT in de totale inkomsten …" at bounding box center [337, 38] width 373 height 27
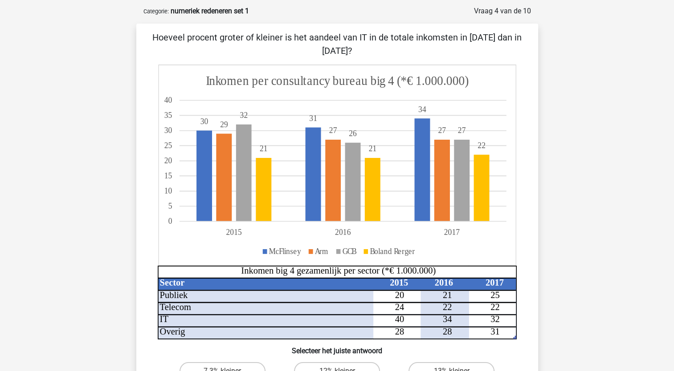
scroll to position [0, 0]
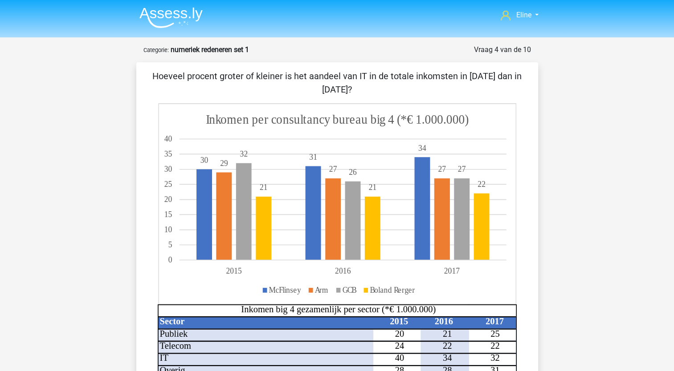
drag, startPoint x: 210, startPoint y: 76, endPoint x: 414, endPoint y: 69, distance: 204.1
click at [414, 69] on p "Hoeveel procent groter of kleiner is het aandeel van IT in de totale inkomsten …" at bounding box center [337, 82] width 373 height 27
click at [414, 74] on p "Hoeveel procent groter of kleiner is het aandeel van IT in de totale inkomsten …" at bounding box center [337, 82] width 373 height 27
click at [236, 79] on p "Hoeveel procent groter of kleiner is het aandeel van IT in de totale inkomsten …" at bounding box center [337, 82] width 373 height 27
drag, startPoint x: 219, startPoint y: 69, endPoint x: 480, endPoint y: 72, distance: 261.5
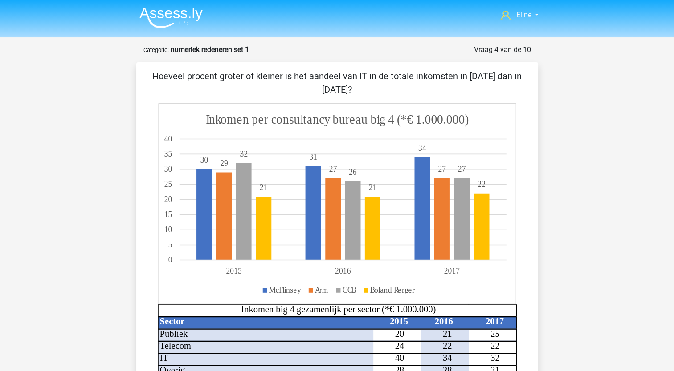
click at [480, 72] on div "Hoeveel procent groter of kleiner is het aandeel van IT in de totale inkomsten …" at bounding box center [337, 273] width 402 height 422
drag, startPoint x: 480, startPoint y: 72, endPoint x: 426, endPoint y: 84, distance: 55.8
click at [426, 84] on p "Hoeveel procent groter of kleiner is het aandeel van IT in de totale inkomsten …" at bounding box center [337, 82] width 373 height 27
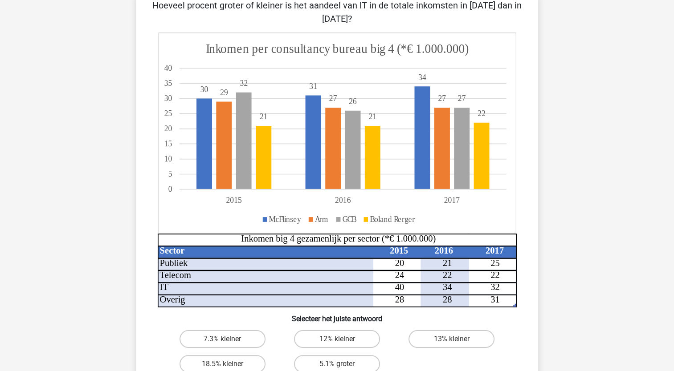
scroll to position [89, 0]
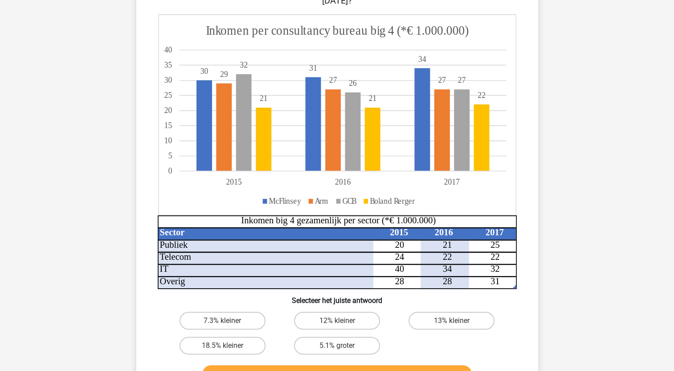
drag, startPoint x: 257, startPoint y: 268, endPoint x: 432, endPoint y: 271, distance: 176.0
click at [432, 271] on icon at bounding box center [313, 264] width 311 height 49
click at [101, 308] on div "Eline elinevandeijck@gmail.com Nederlands English" at bounding box center [337, 281] width 674 height 741
click at [202, 317] on label "7.3% kleiner" at bounding box center [223, 321] width 86 height 18
click at [222, 321] on input "7.3% kleiner" at bounding box center [225, 324] width 6 height 6
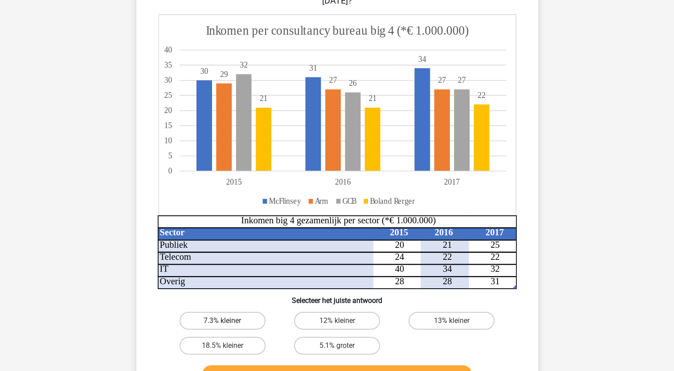
radio input "true"
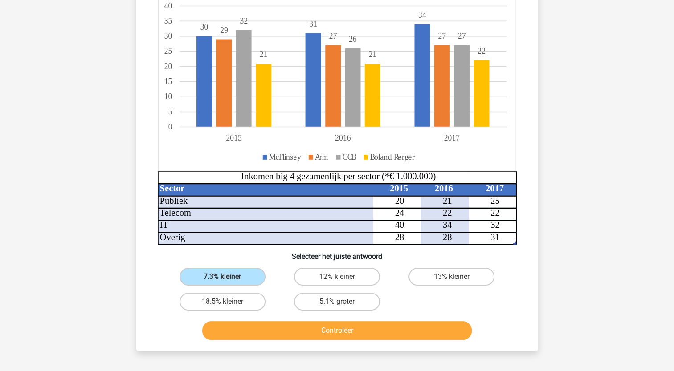
scroll to position [134, 0]
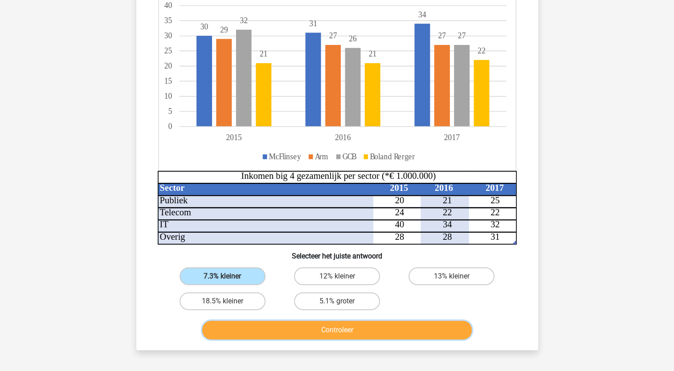
click at [254, 328] on button "Controleer" at bounding box center [336, 330] width 269 height 19
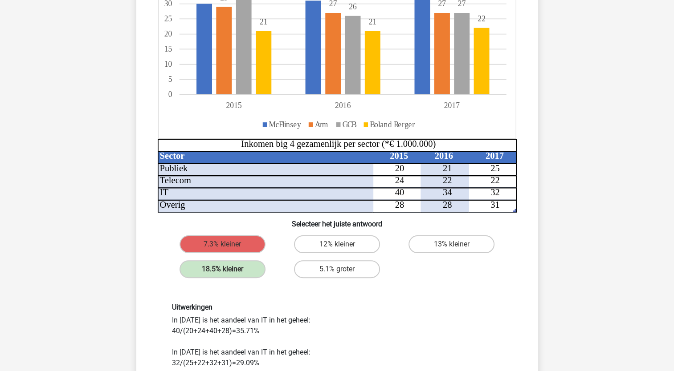
scroll to position [178, 0]
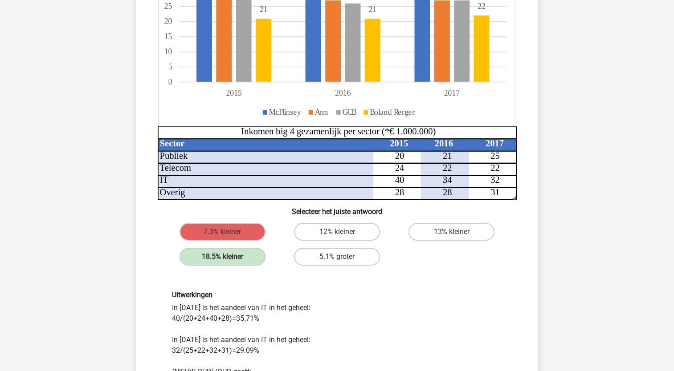
drag, startPoint x: 194, startPoint y: 303, endPoint x: 265, endPoint y: 307, distance: 71.4
click at [265, 307] on div "Uitwerkingen In 2015 is het aandeel van IT in het geheel: 40/(20+24+40+28)=35.7…" at bounding box center [337, 340] width 344 height 98
drag, startPoint x: 265, startPoint y: 307, endPoint x: 273, endPoint y: 324, distance: 18.9
click at [273, 324] on div "Uitwerkingen In 2015 is het aandeel van IT in het geheel: 40/(20+24+40+28)=35.7…" at bounding box center [337, 340] width 344 height 98
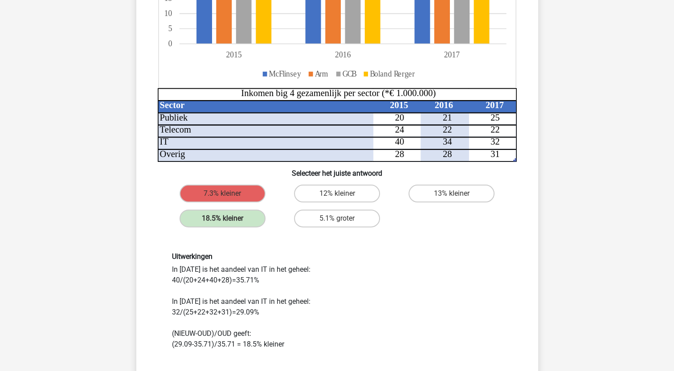
scroll to position [223, 0]
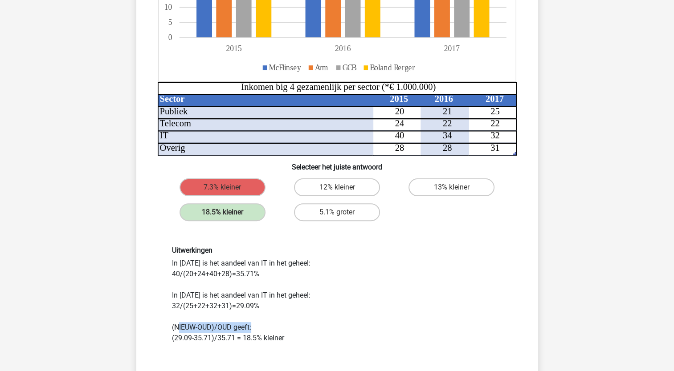
drag, startPoint x: 179, startPoint y: 324, endPoint x: 273, endPoint y: 326, distance: 93.5
click at [273, 326] on div "Uitwerkingen In 2015 is het aandeel van IT in het geheel: 40/(20+24+40+28)=35.7…" at bounding box center [337, 295] width 344 height 98
drag, startPoint x: 273, startPoint y: 326, endPoint x: 317, endPoint y: 326, distance: 44.5
click at [317, 326] on div "Uitwerkingen In 2015 is het aandeel van IT in het geheel: 40/(20+24+40+28)=35.7…" at bounding box center [337, 295] width 344 height 98
click at [125, 274] on div "Eline elinevandeijck@gmail.com Nederlands English" at bounding box center [337, 236] width 674 height 918
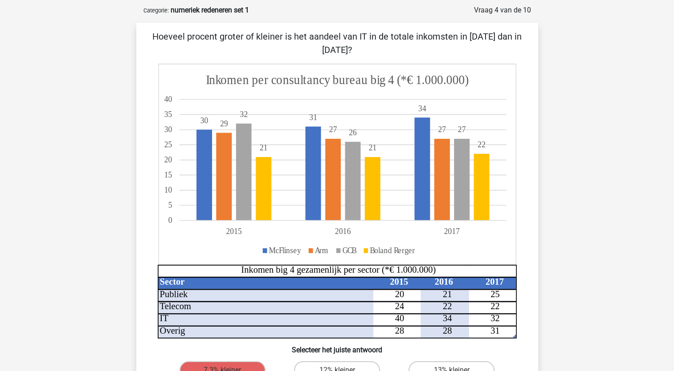
scroll to position [0, 0]
